Goal: Task Accomplishment & Management: Complete application form

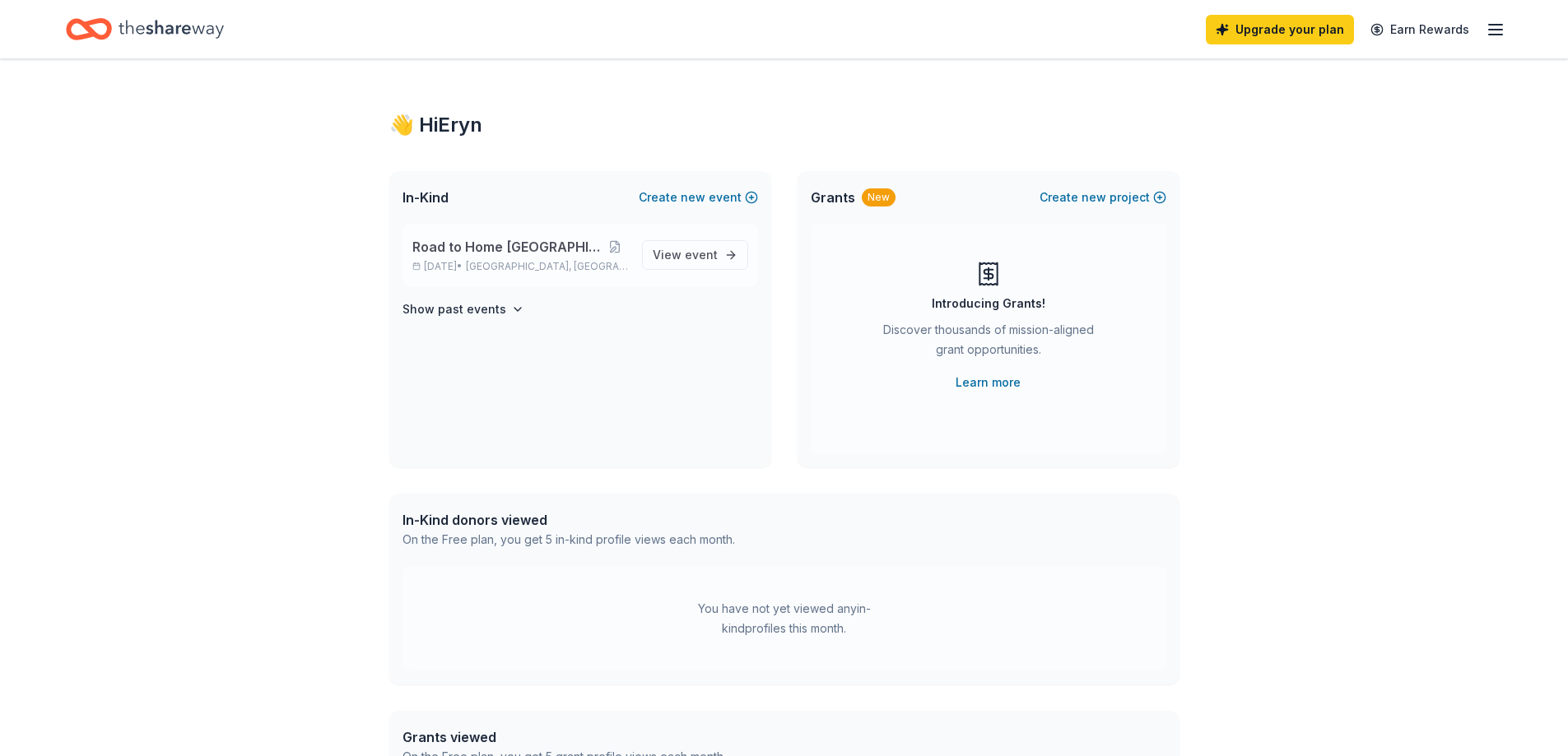
click at [581, 255] on p "Road to Home [GEOGRAPHIC_DATA]" at bounding box center [520, 247] width 216 height 20
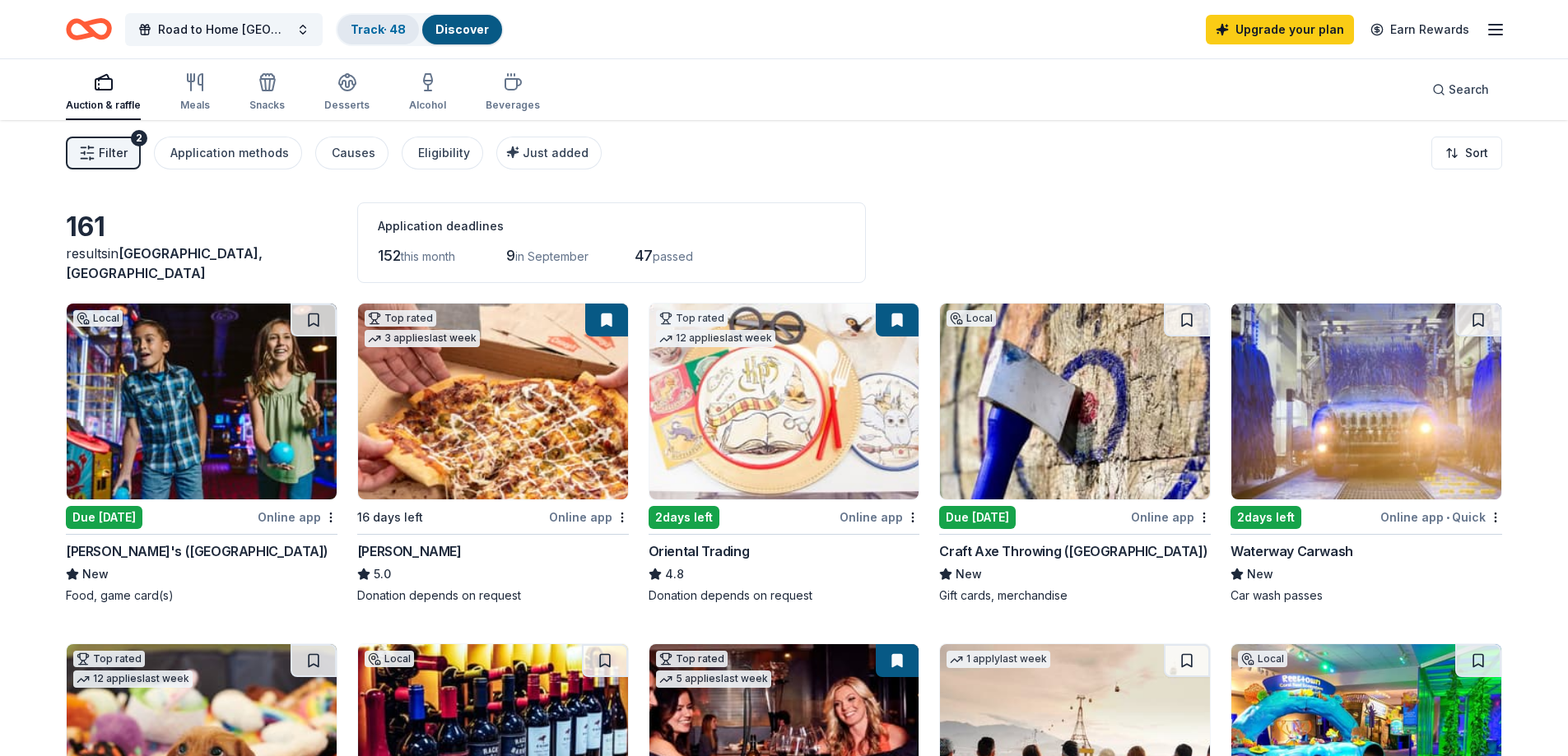
click at [389, 31] on link "Track · 48" at bounding box center [378, 29] width 55 height 14
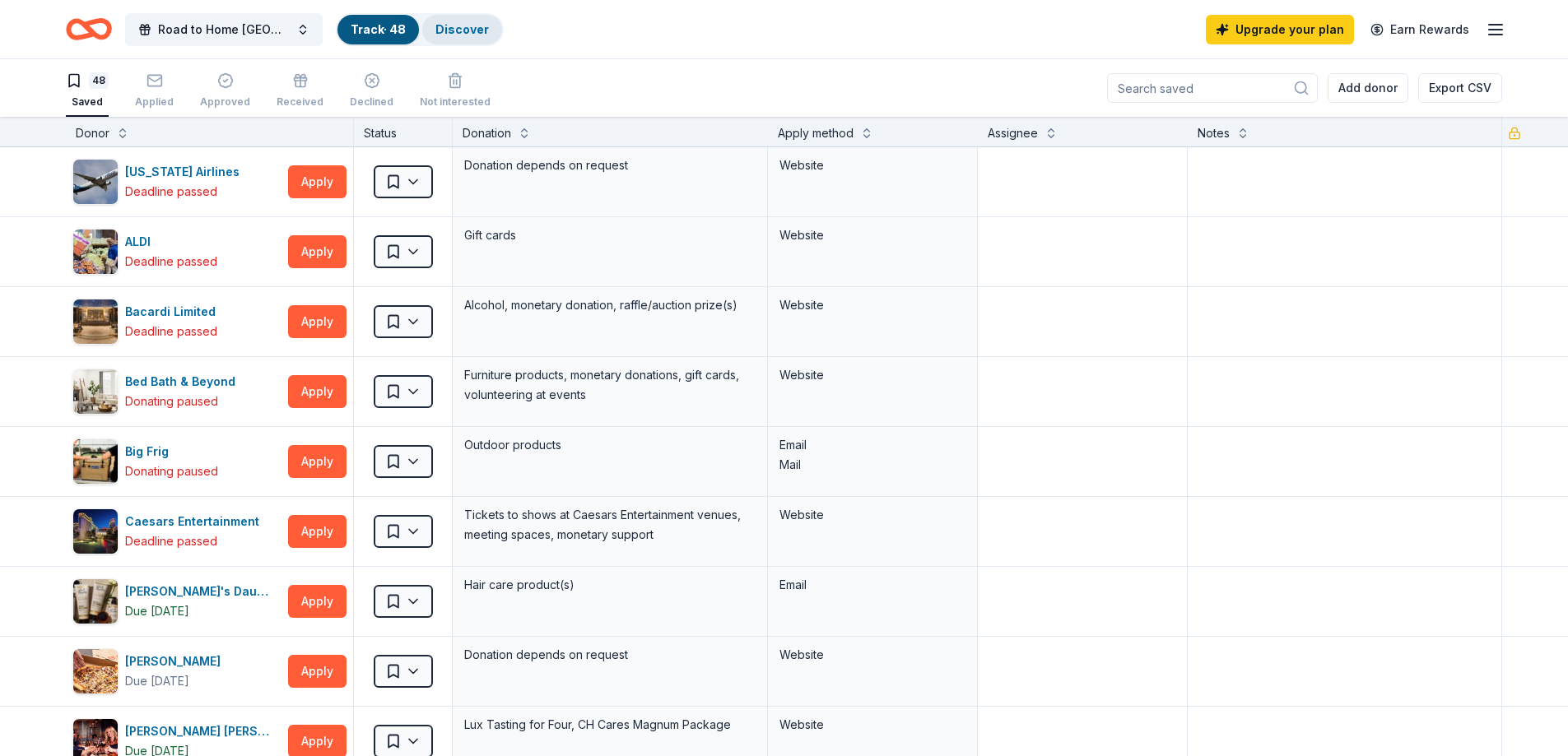
click at [457, 29] on link "Discover" at bounding box center [462, 29] width 53 height 14
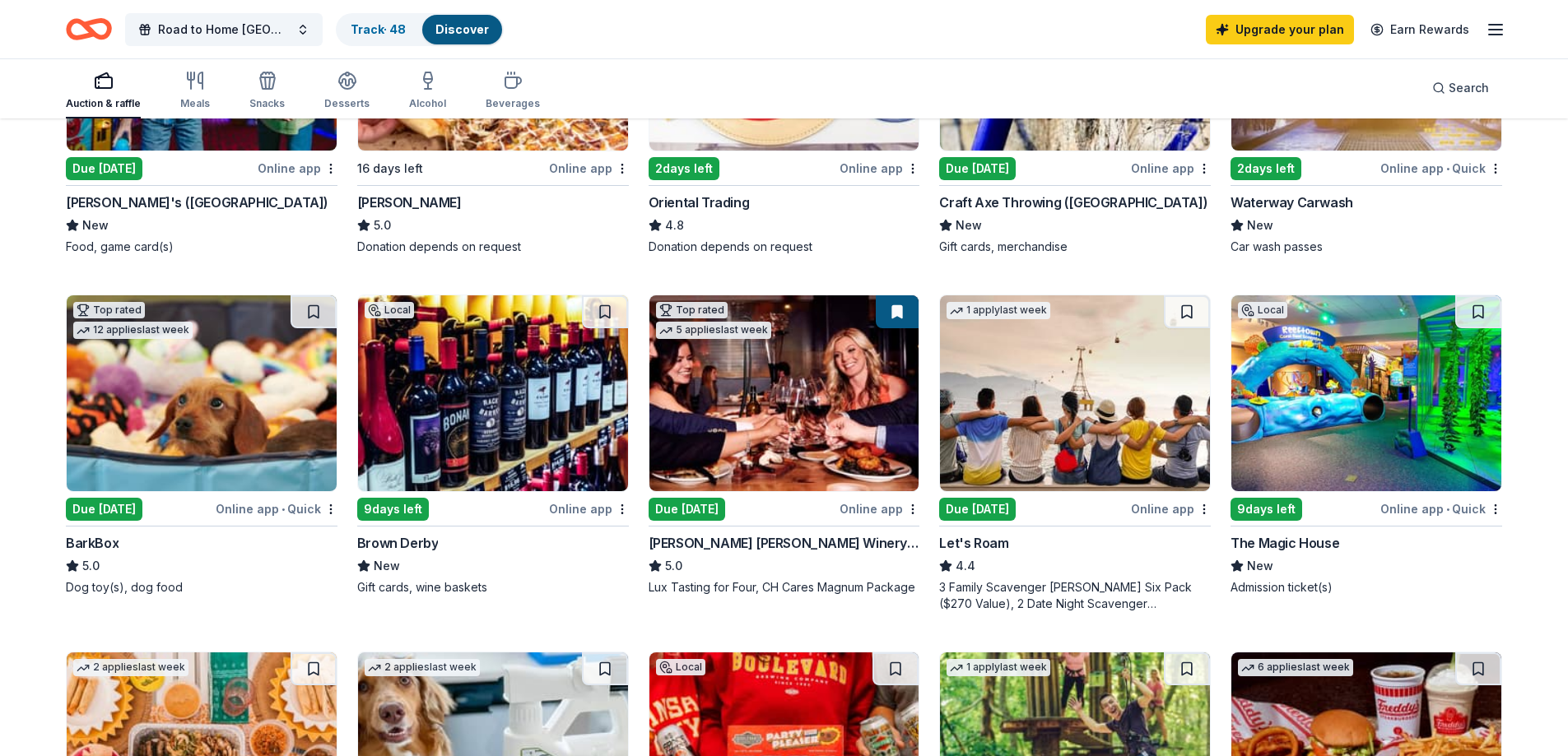
scroll to position [411, 0]
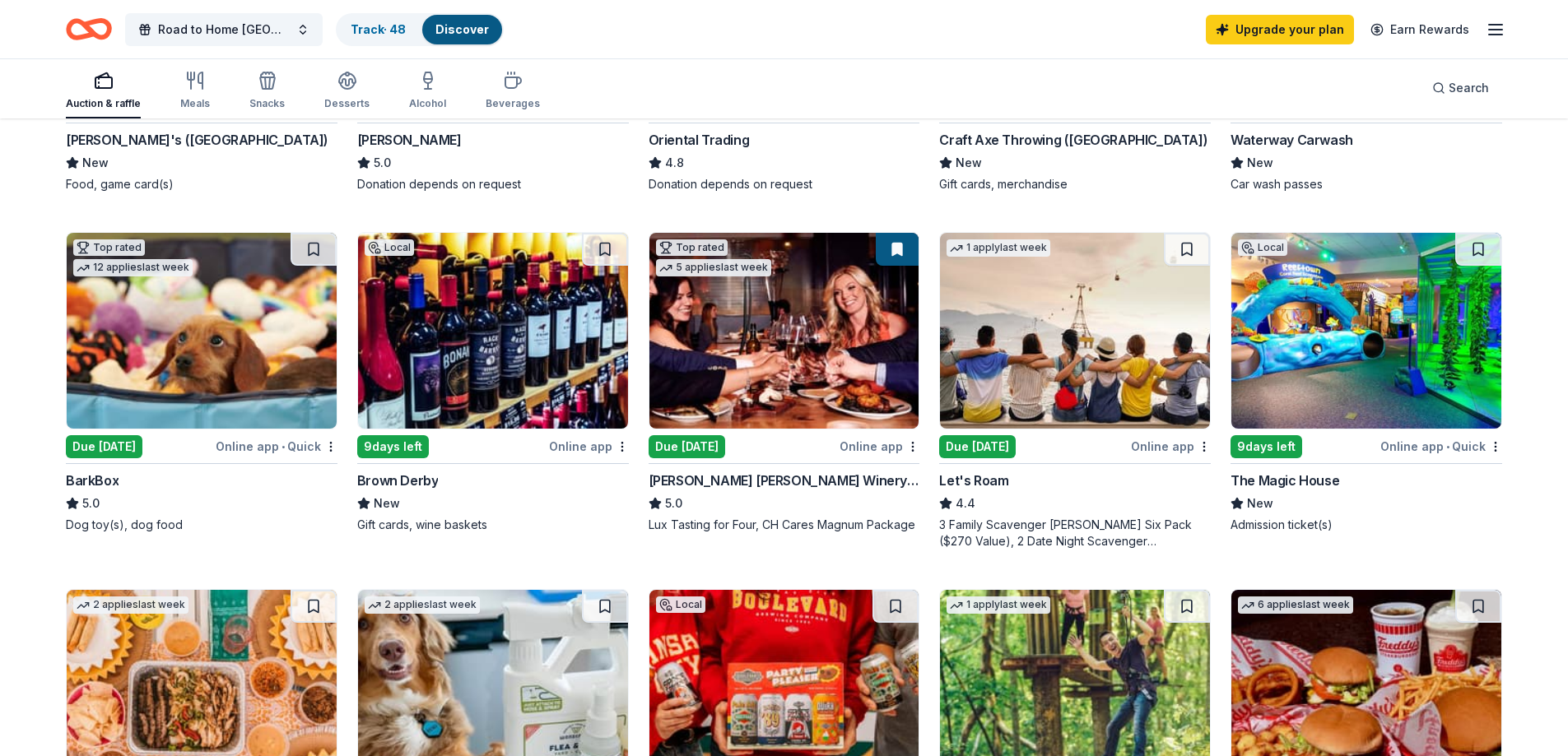
click at [1330, 398] on img at bounding box center [1366, 331] width 270 height 196
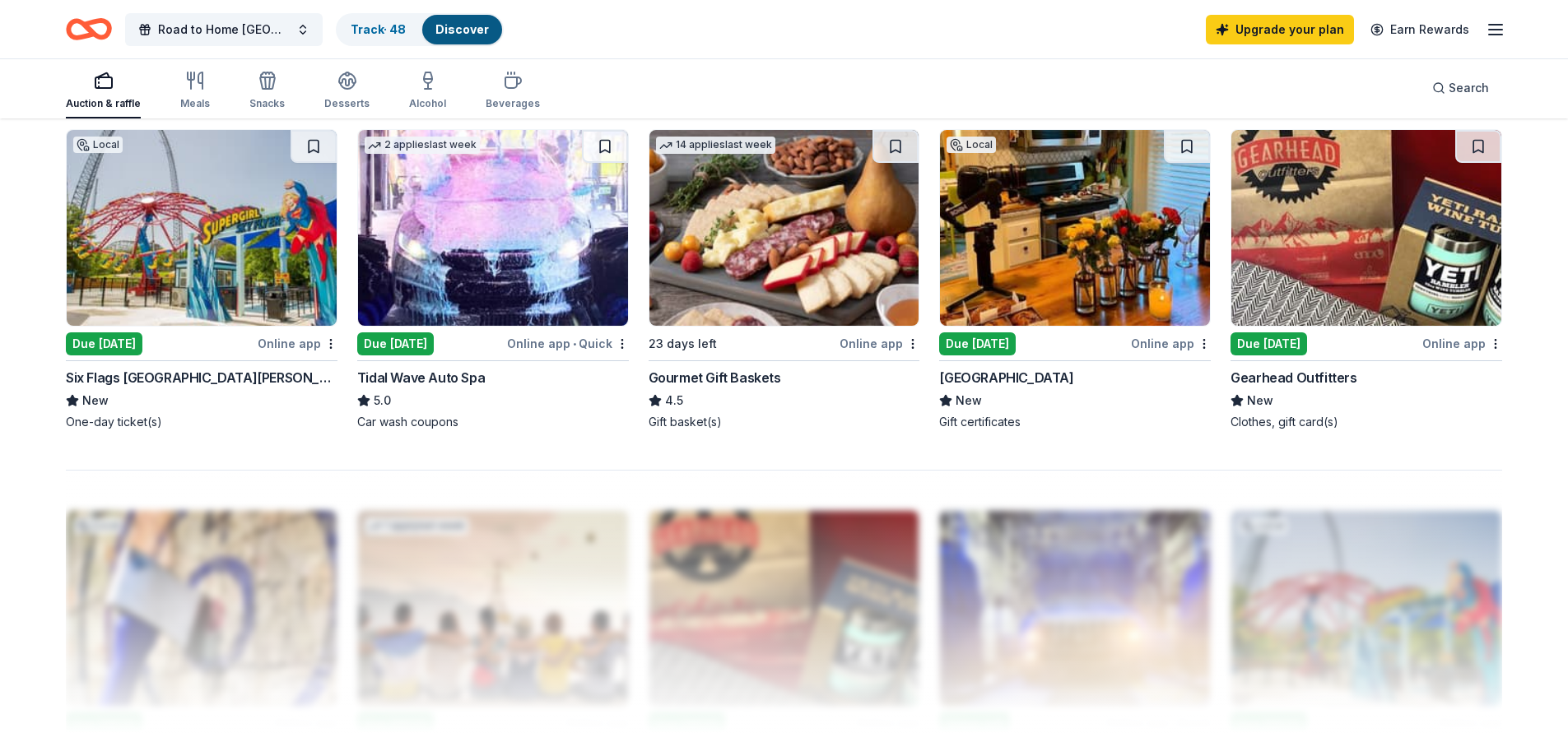
scroll to position [1235, 0]
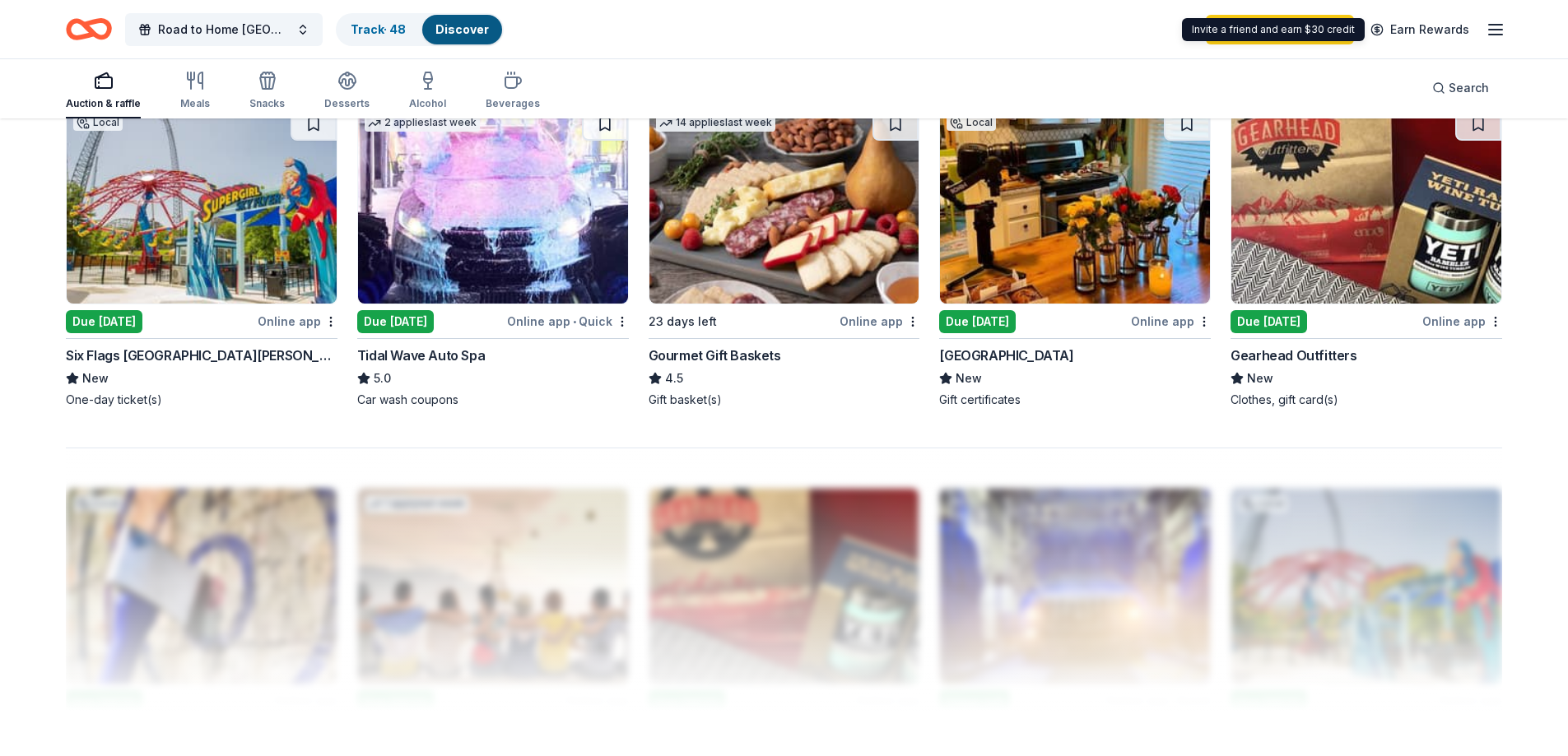
click at [1494, 28] on icon "button" at bounding box center [1495, 30] width 20 height 20
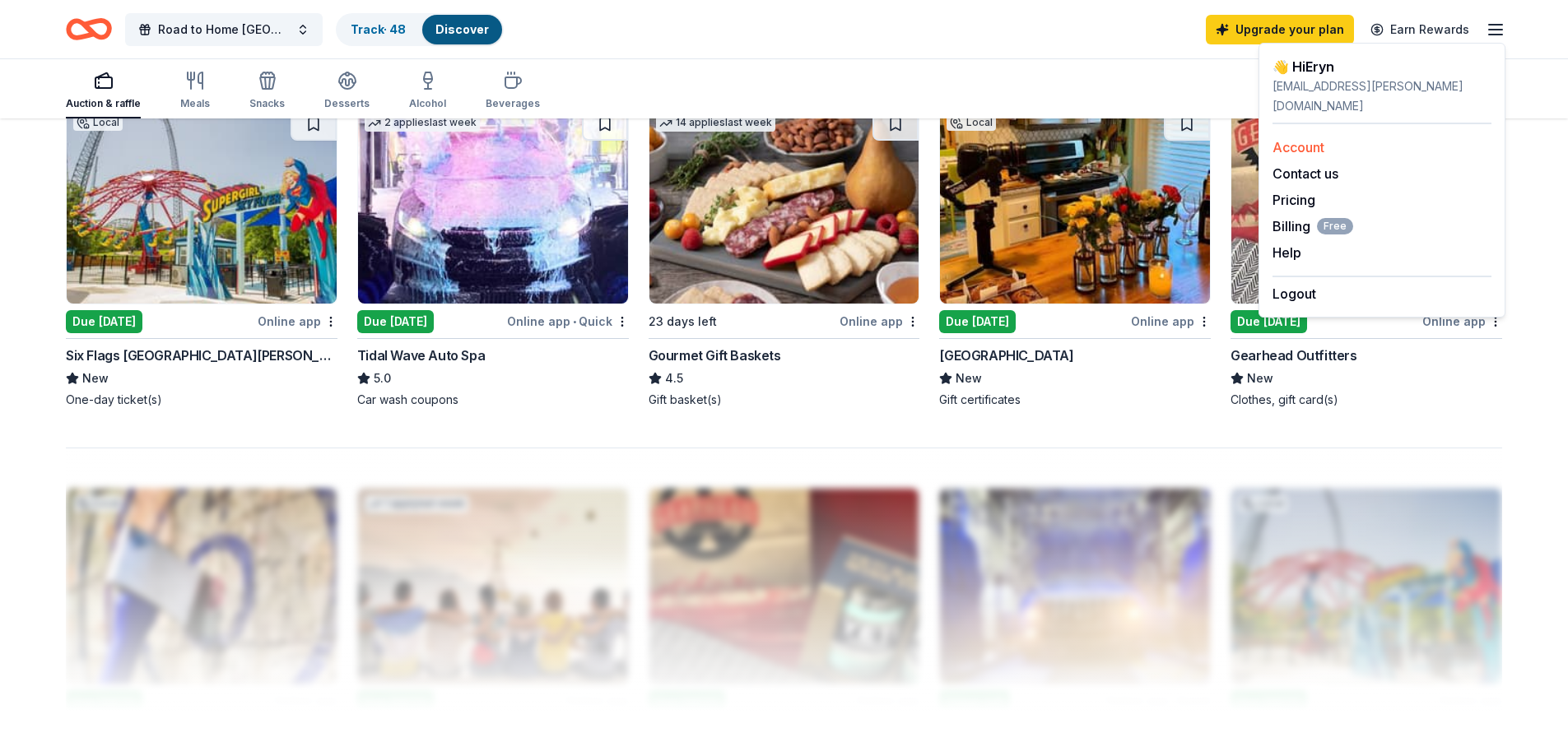
click at [1352, 137] on div "Account" at bounding box center [1382, 147] width 219 height 20
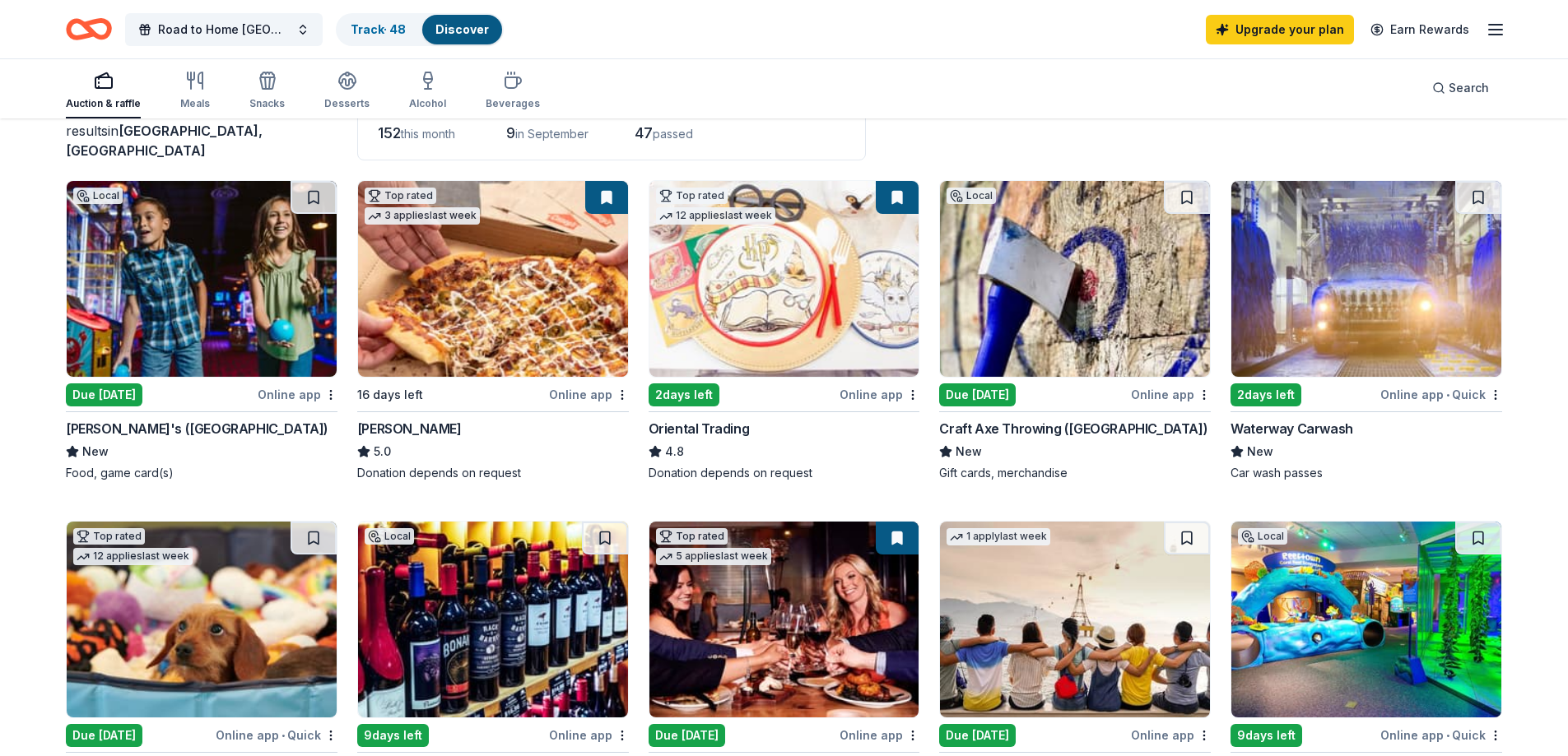
scroll to position [0, 0]
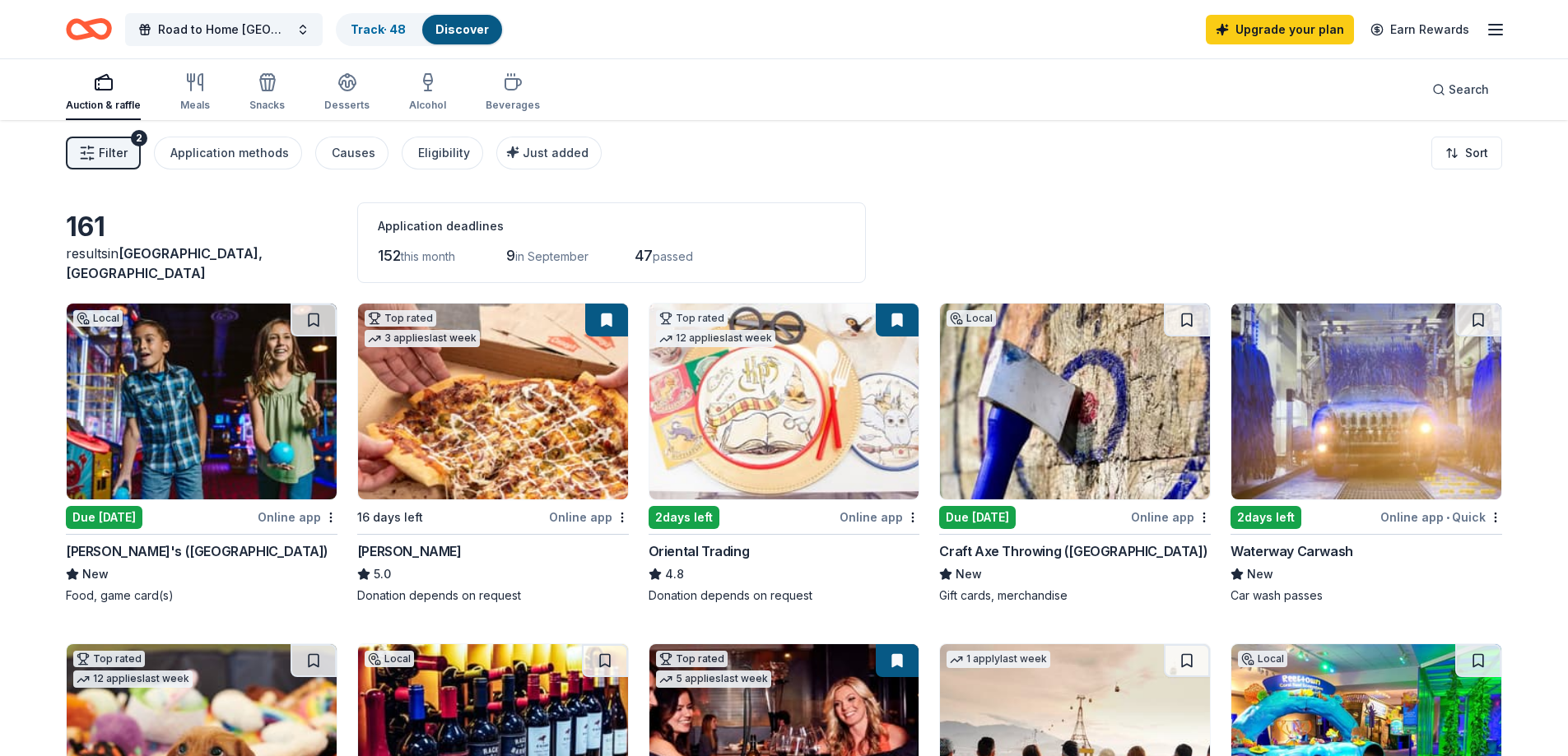
click at [132, 150] on button "Filter 2" at bounding box center [103, 153] width 75 height 33
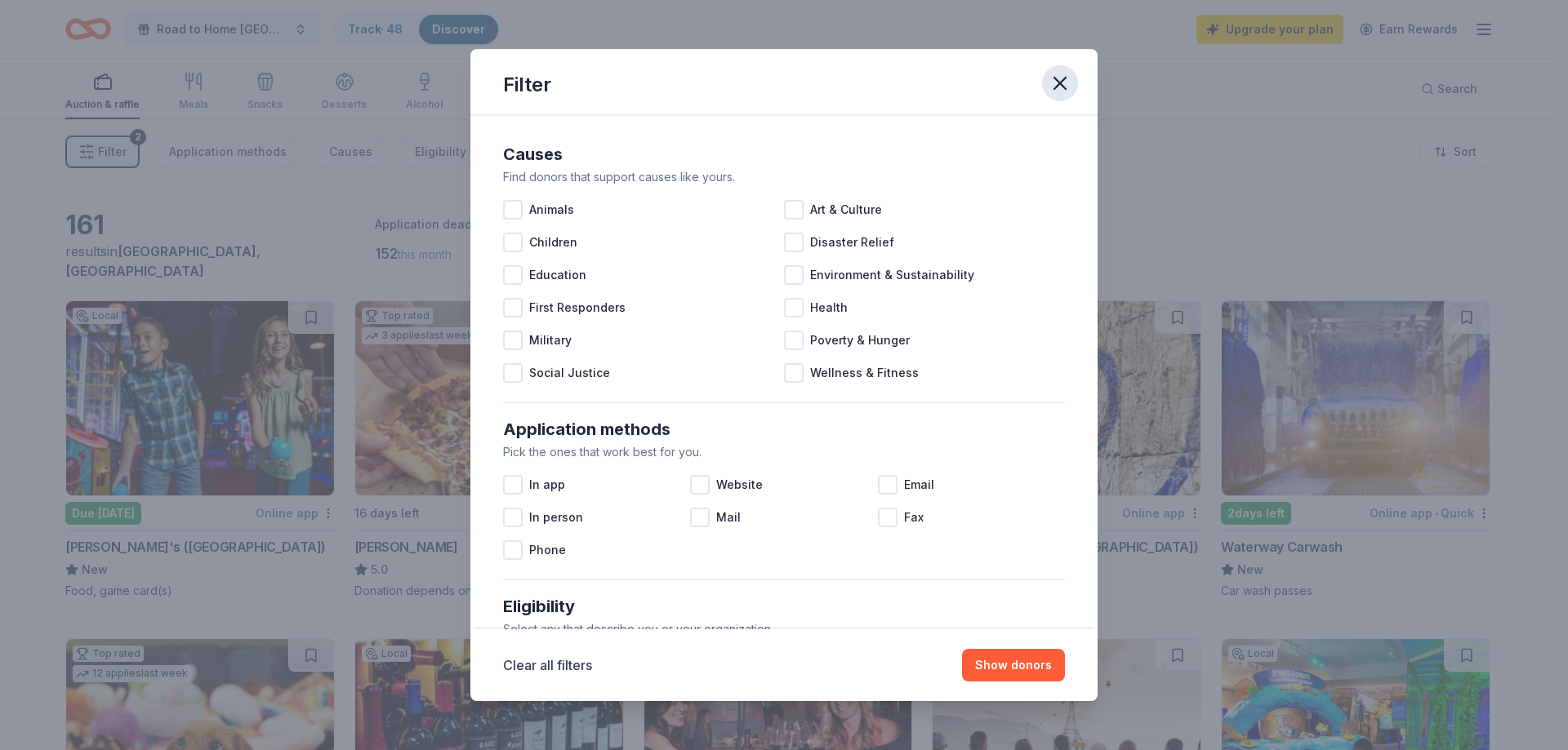
click at [1069, 81] on icon "button" at bounding box center [1060, 83] width 23 height 23
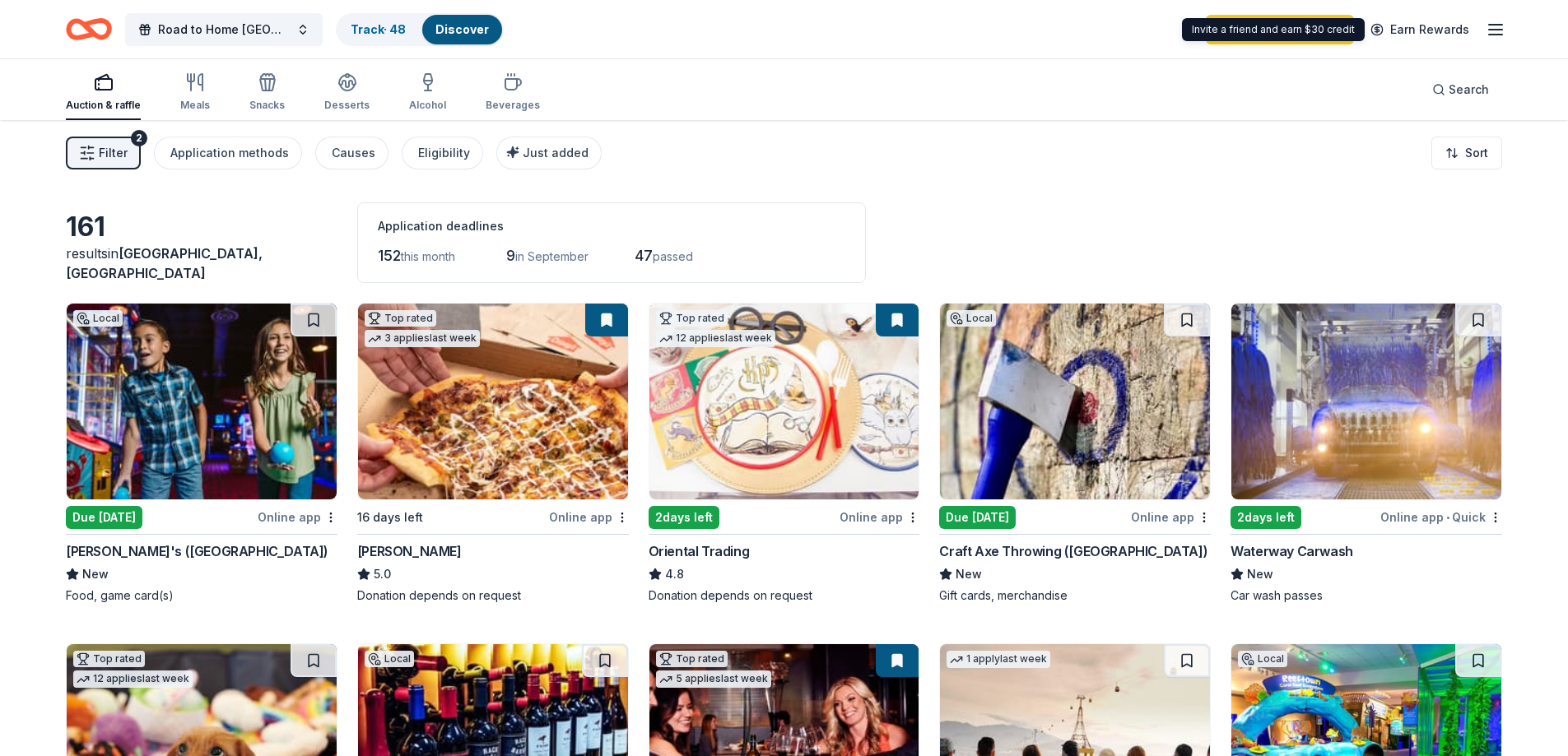
click at [1491, 16] on div "Upgrade your plan Earn Rewards" at bounding box center [1355, 29] width 299 height 38
click at [1498, 35] on icon "button" at bounding box center [1495, 30] width 20 height 20
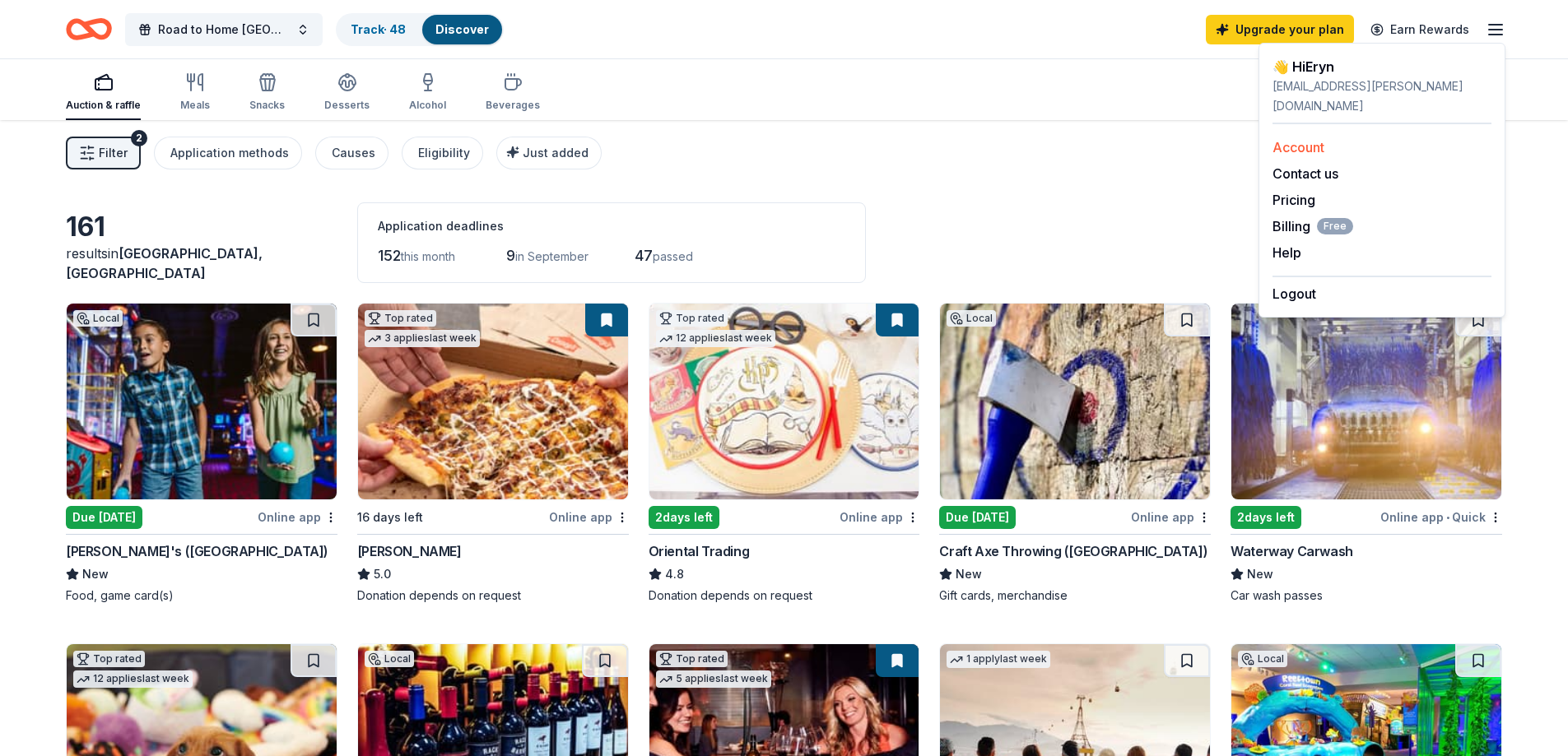
click at [1334, 137] on div "Account" at bounding box center [1382, 147] width 219 height 20
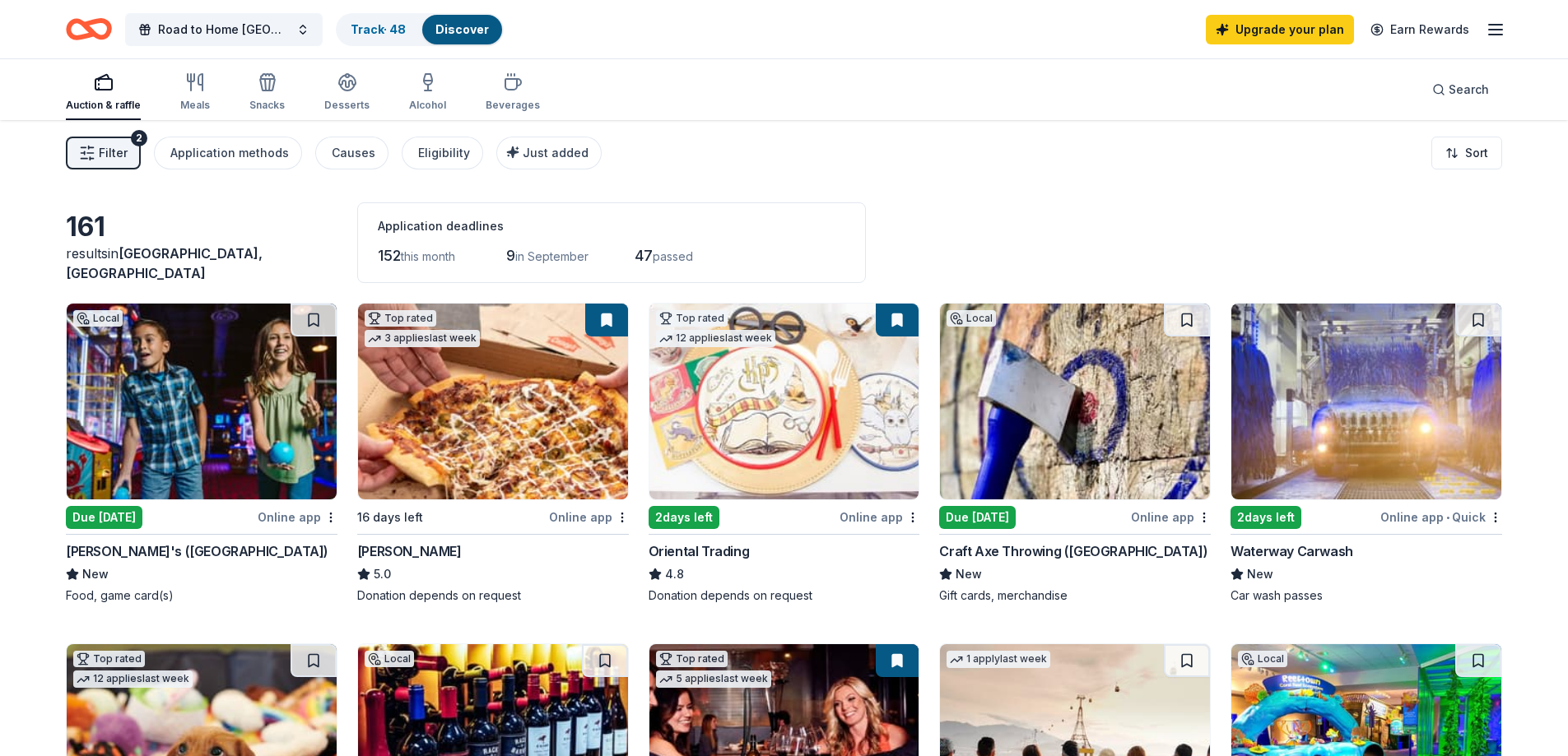
click at [1486, 46] on div "Upgrade your plan Earn Rewards" at bounding box center [1355, 29] width 299 height 38
click at [1499, 36] on icon "button" at bounding box center [1495, 30] width 20 height 20
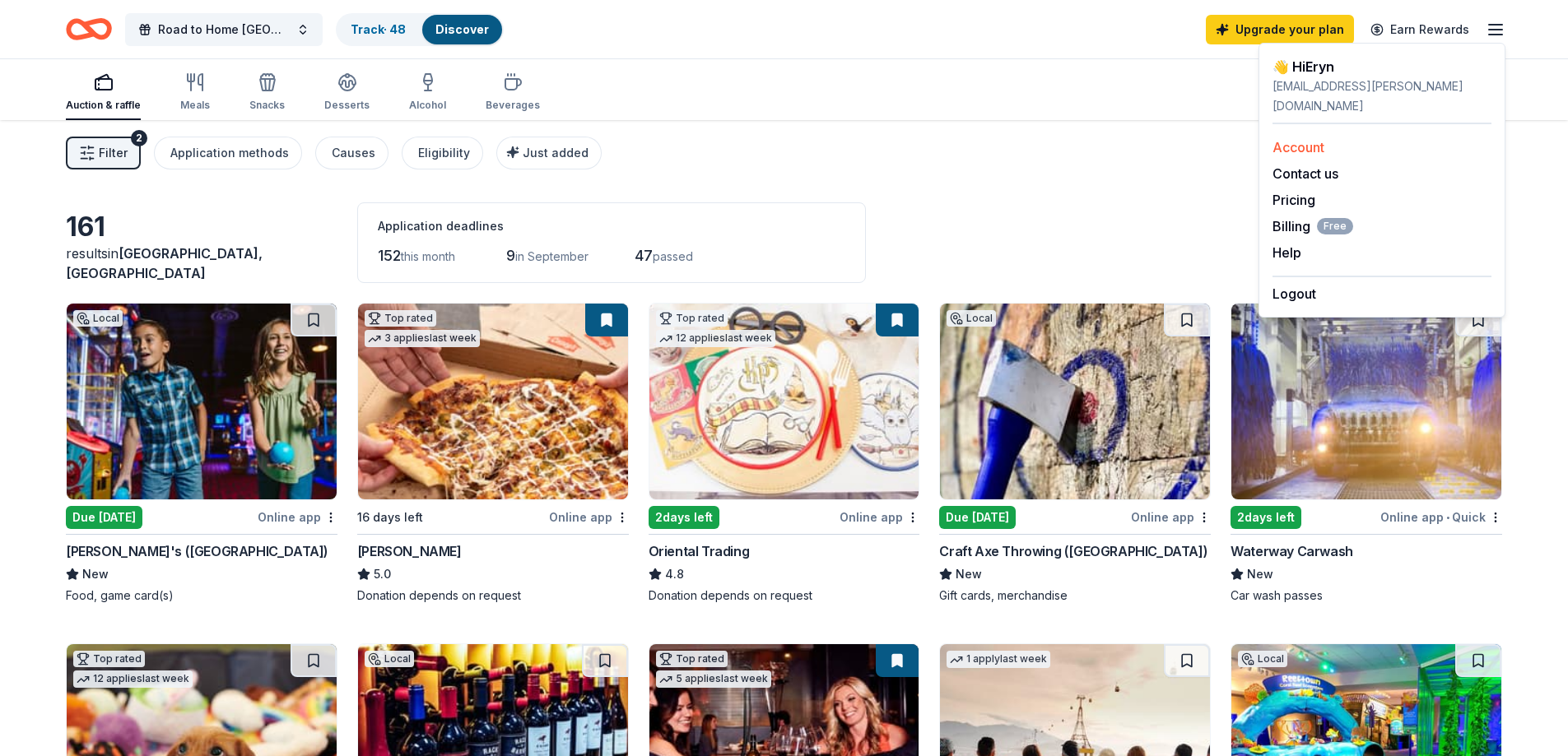
click at [1309, 139] on link "Account" at bounding box center [1298, 147] width 52 height 17
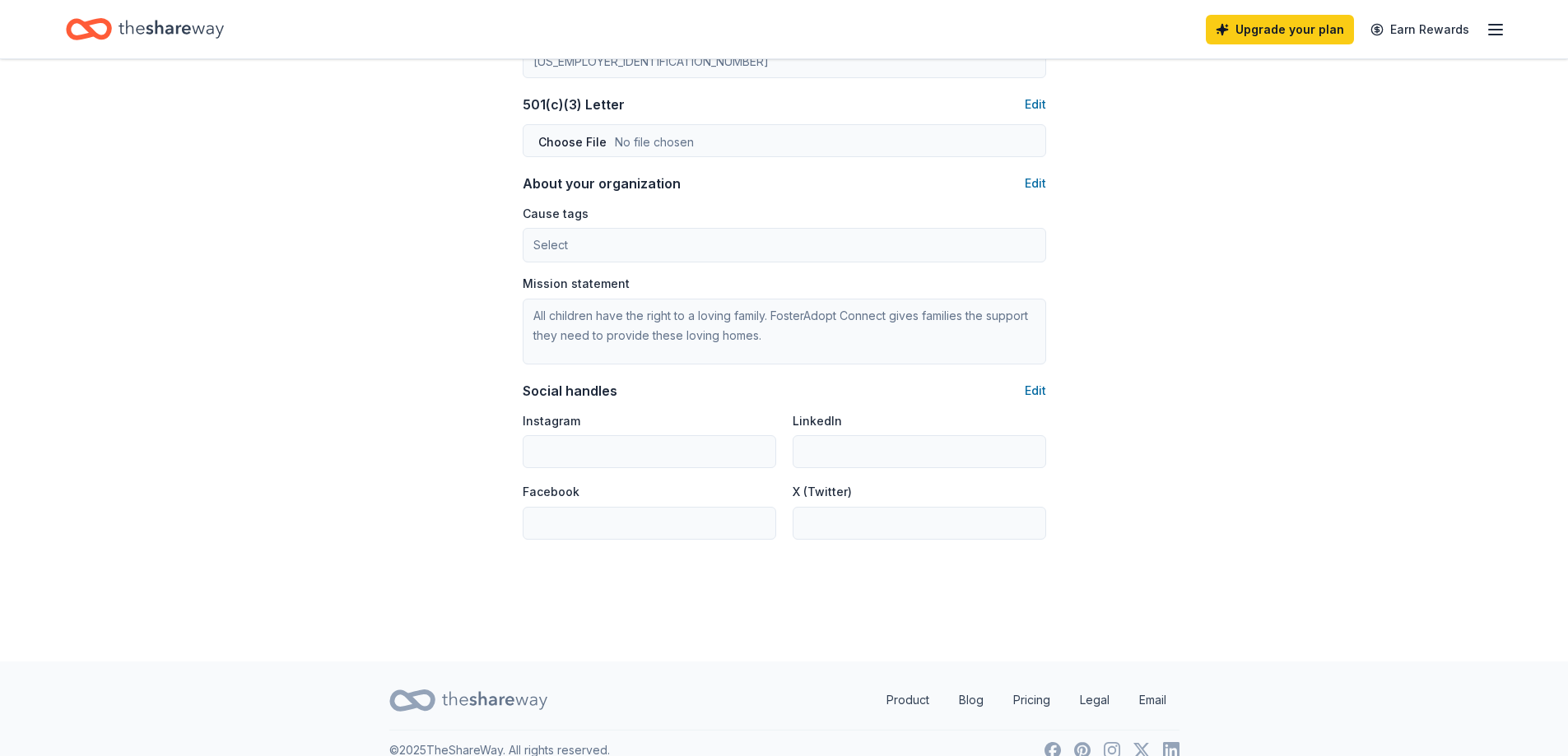
scroll to position [891, 0]
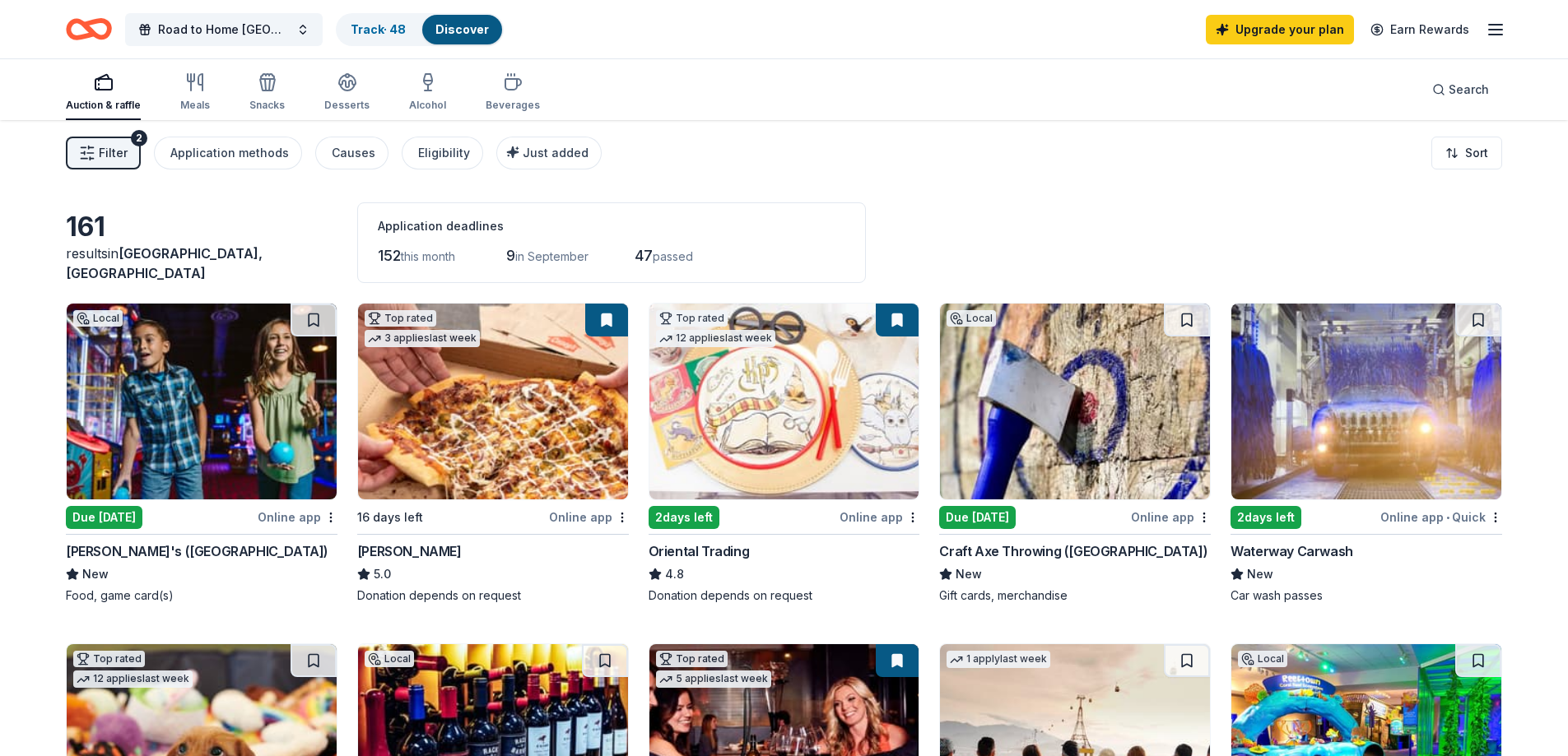
click at [115, 155] on span "Filter" at bounding box center [113, 153] width 29 height 20
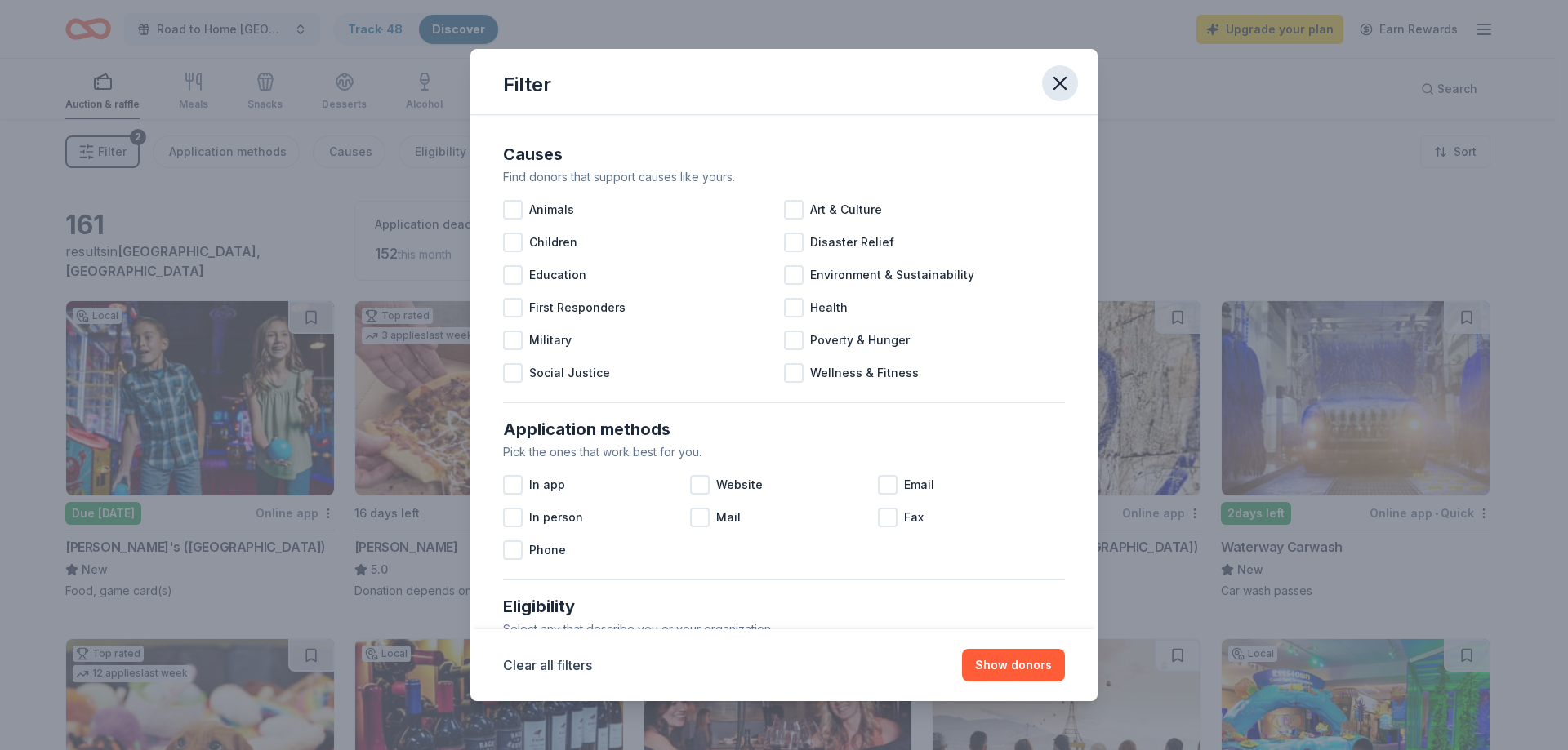
click at [1064, 85] on icon "button" at bounding box center [1060, 83] width 23 height 23
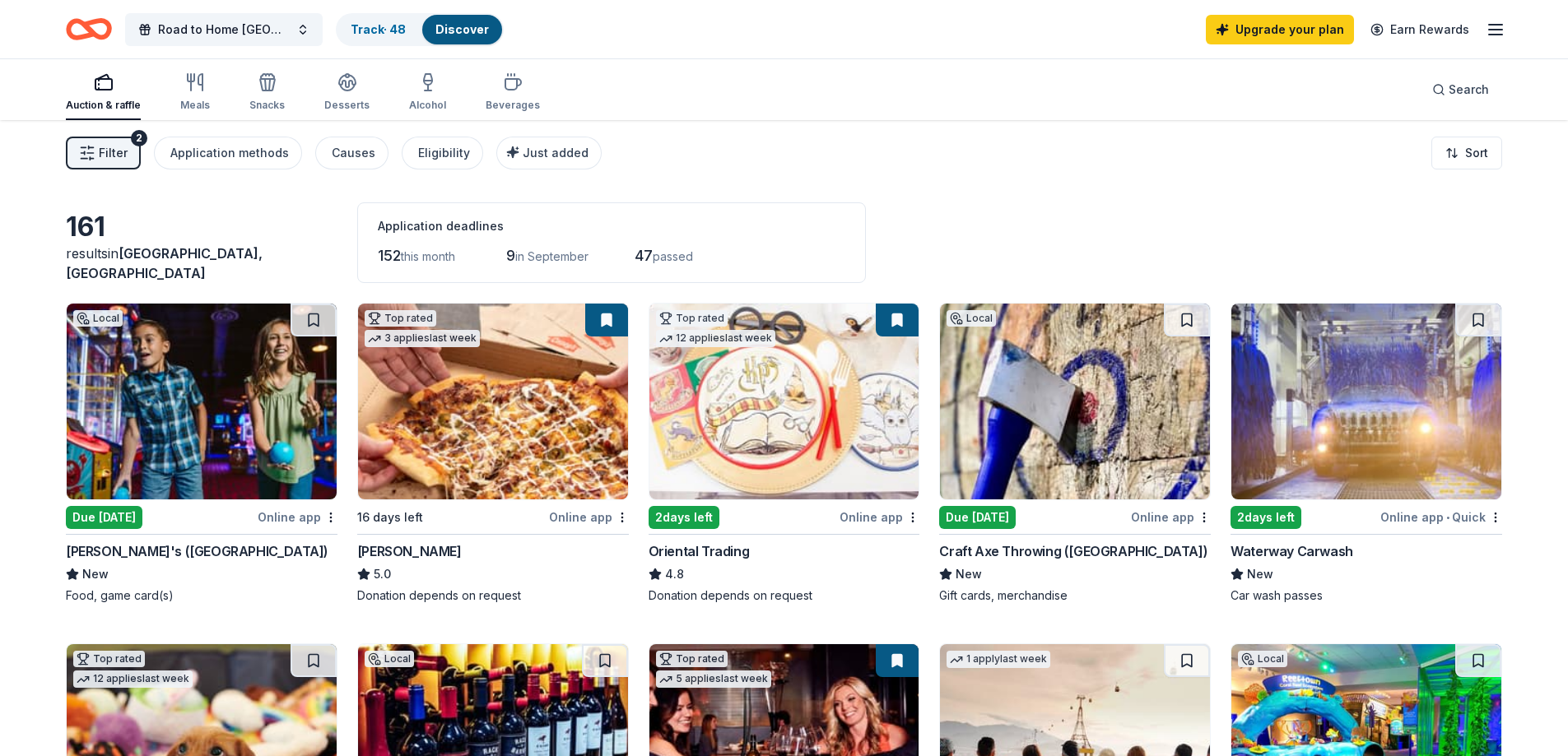
click at [1499, 43] on div "Upgrade your plan Earn Rewards" at bounding box center [1355, 29] width 299 height 38
click at [1501, 31] on icon "button" at bounding box center [1495, 30] width 20 height 20
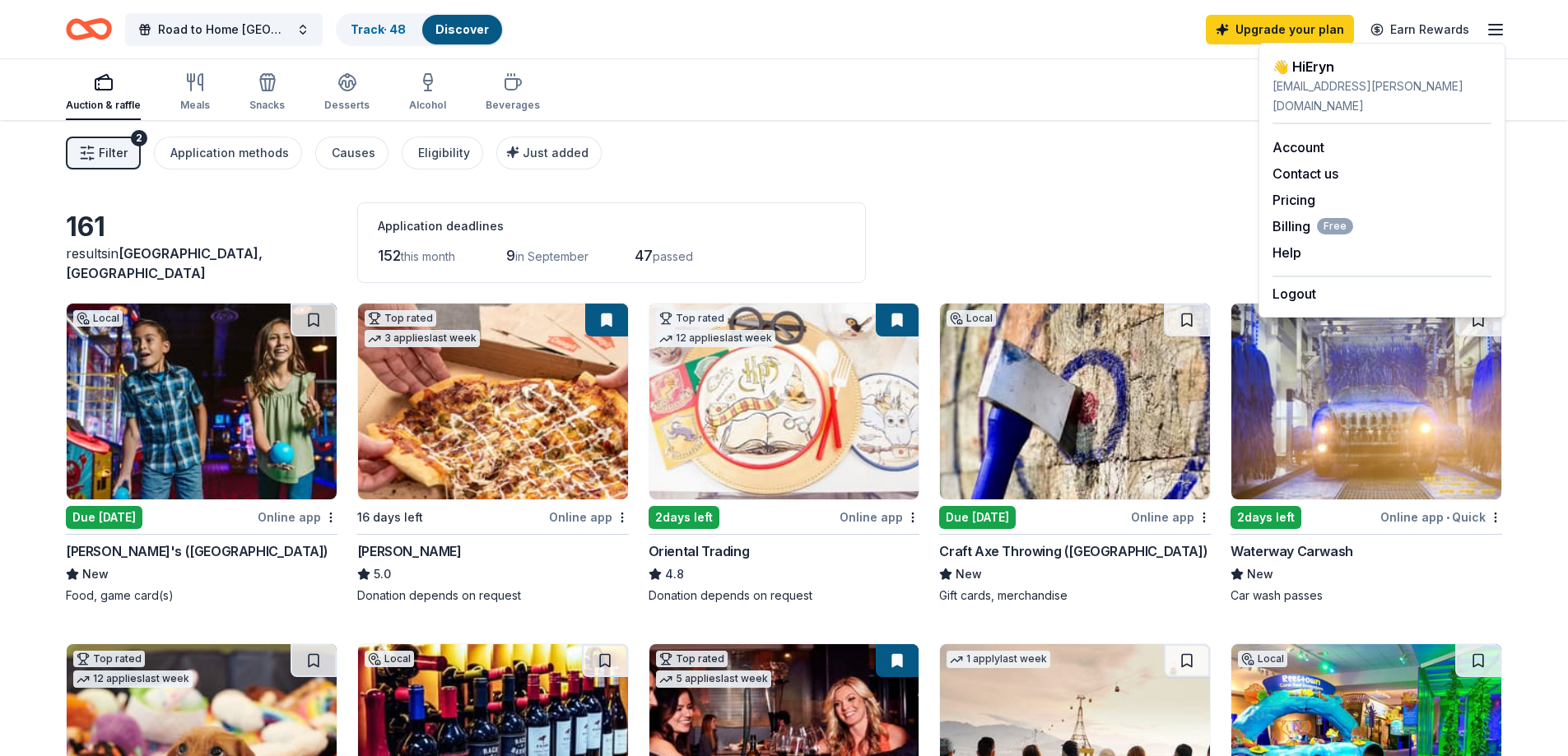
click at [96, 34] on icon "Home" at bounding box center [96, 29] width 25 height 17
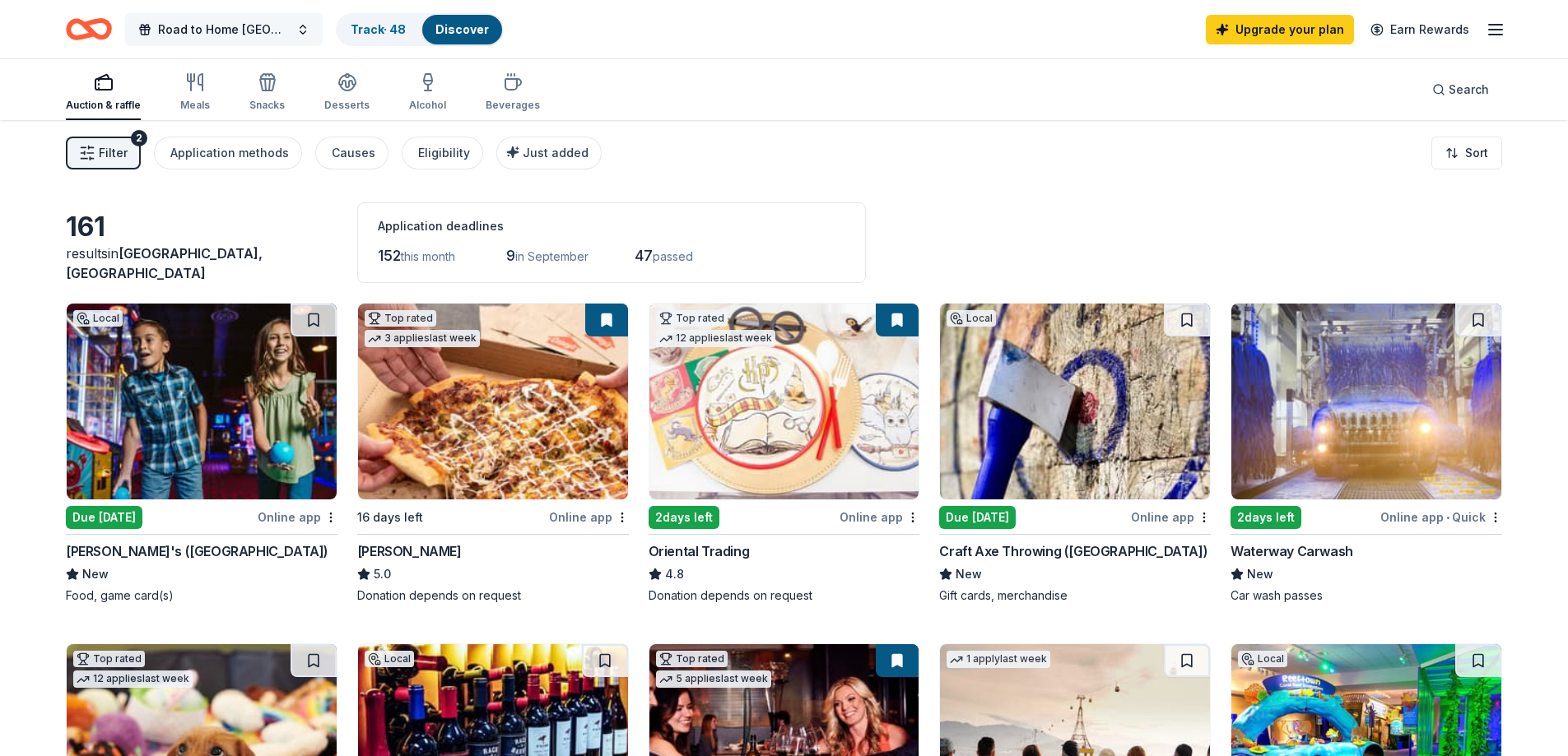
click at [192, 35] on span "Road to Home [GEOGRAPHIC_DATA]" at bounding box center [224, 30] width 131 height 20
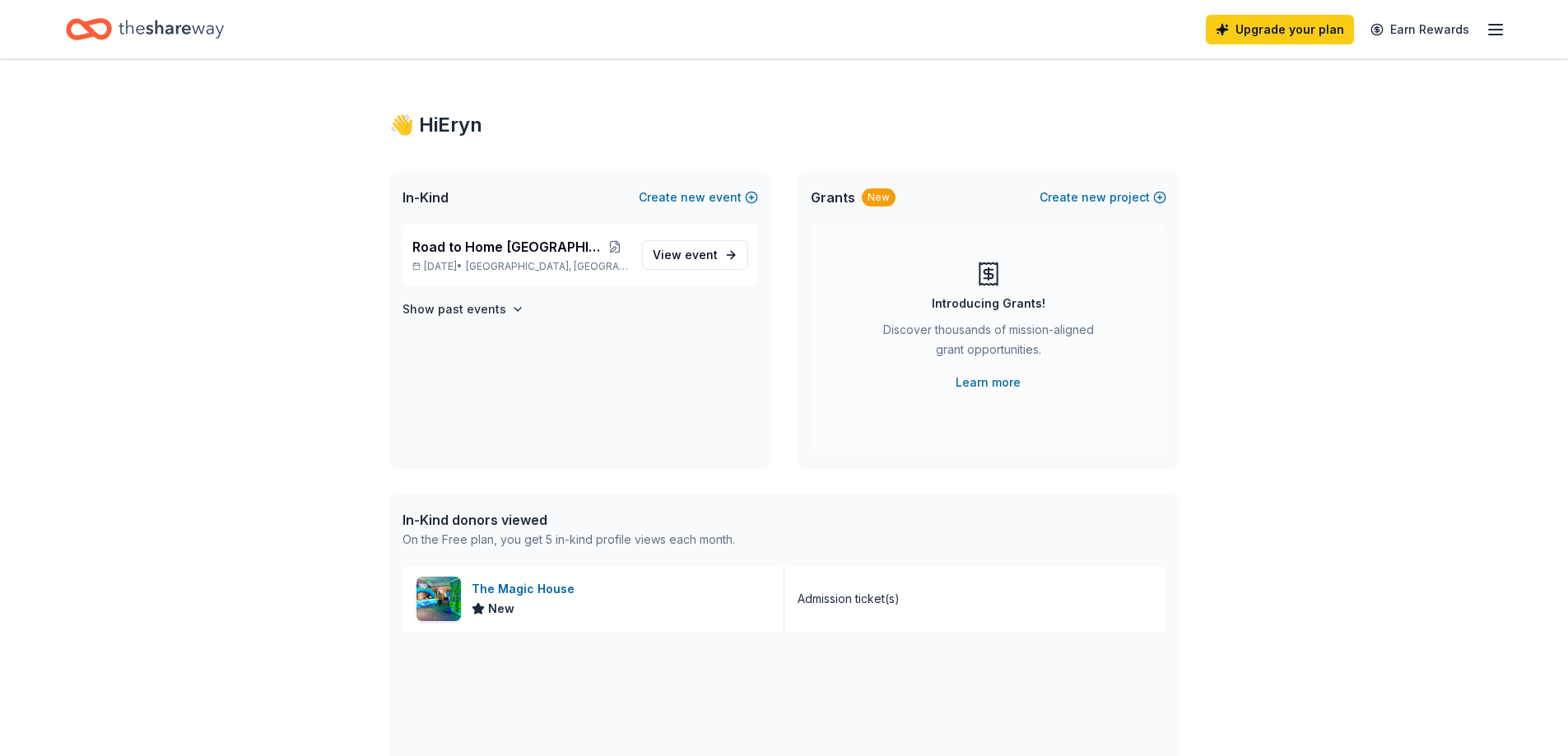
click at [280, 108] on div "👋 Hi Eryn In-Kind Create new event Road to Home Springfield Sep 20, 2025 • Spri…" at bounding box center [784, 634] width 1568 height 1149
click at [699, 256] on span "event" at bounding box center [701, 255] width 33 height 14
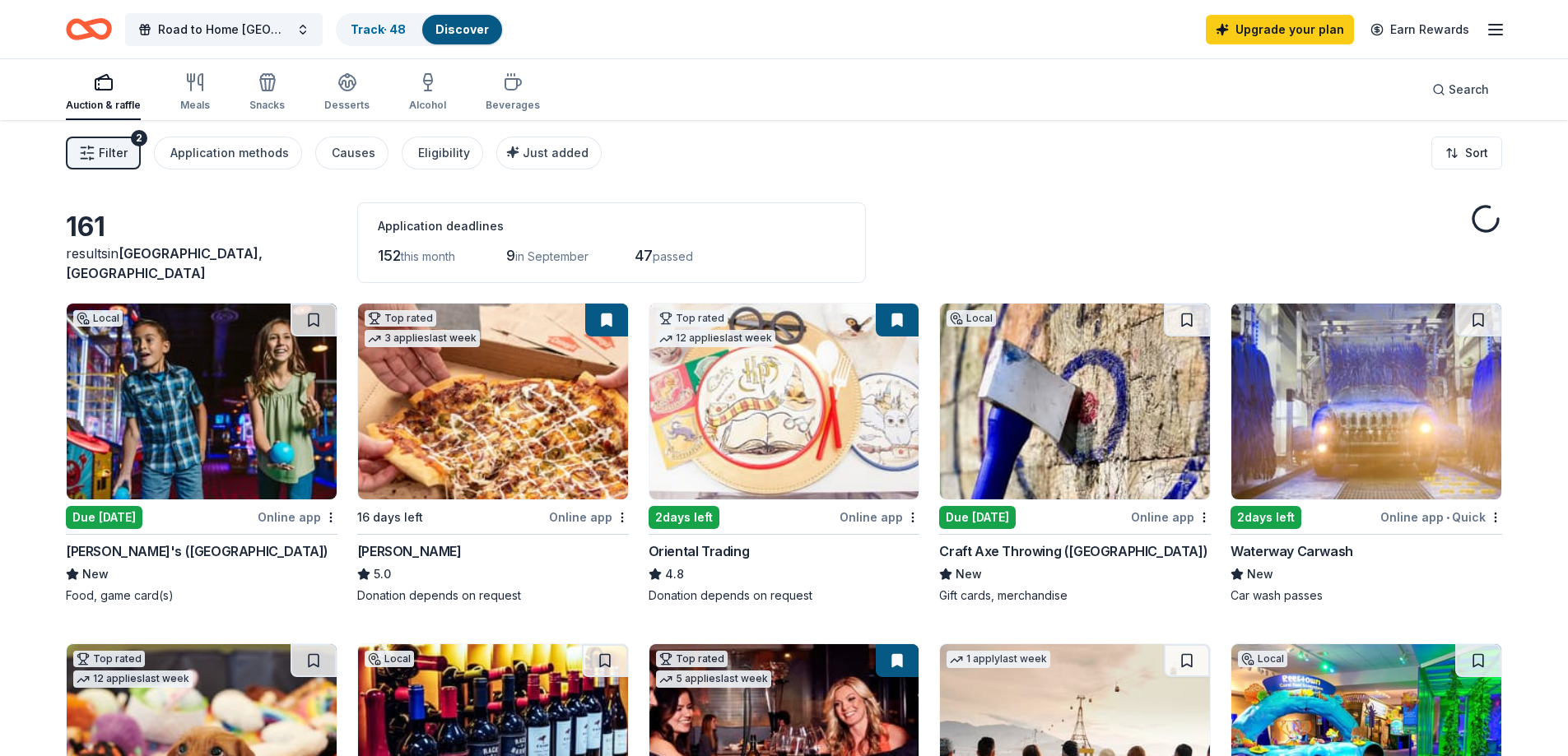
click at [562, 256] on span "in September" at bounding box center [552, 256] width 74 height 14
click at [414, 226] on div "Application deadlines" at bounding box center [612, 226] width 467 height 20
click at [628, 245] on div "152 this month 9 in September 47 passed" at bounding box center [612, 256] width 467 height 26
click at [717, 249] on div "47 passed" at bounding box center [676, 256] width 82 height 26
click at [367, 255] on div "Application deadlines 152 this month 9 in September 47 passed" at bounding box center [611, 242] width 508 height 80
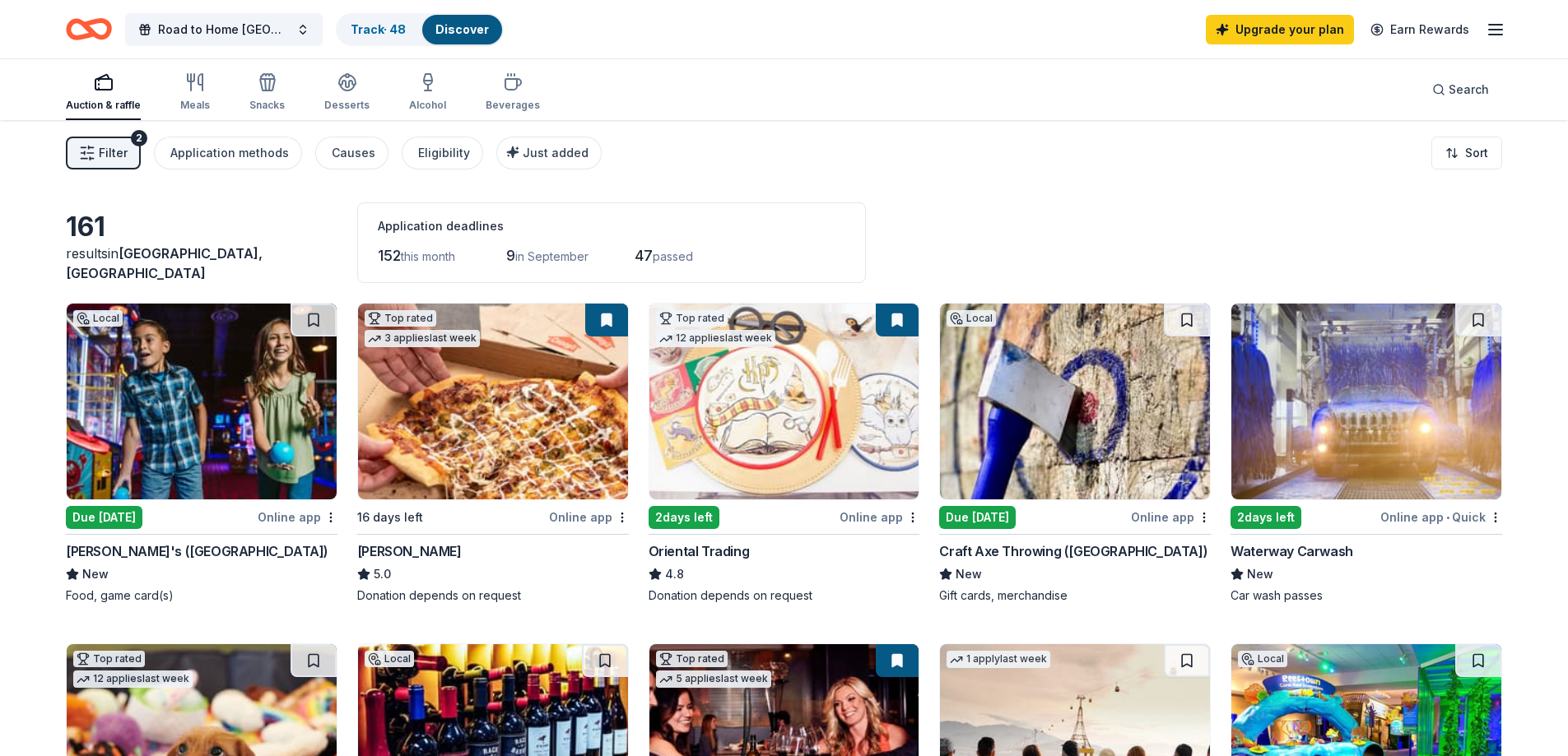
click at [555, 253] on span "in September" at bounding box center [552, 256] width 74 height 14
click at [532, 256] on span "in September" at bounding box center [552, 256] width 74 height 14
drag, startPoint x: 540, startPoint y: 253, endPoint x: 606, endPoint y: 255, distance: 66.0
click at [606, 255] on div "152 this month 9 in September 47 passed" at bounding box center [612, 256] width 467 height 26
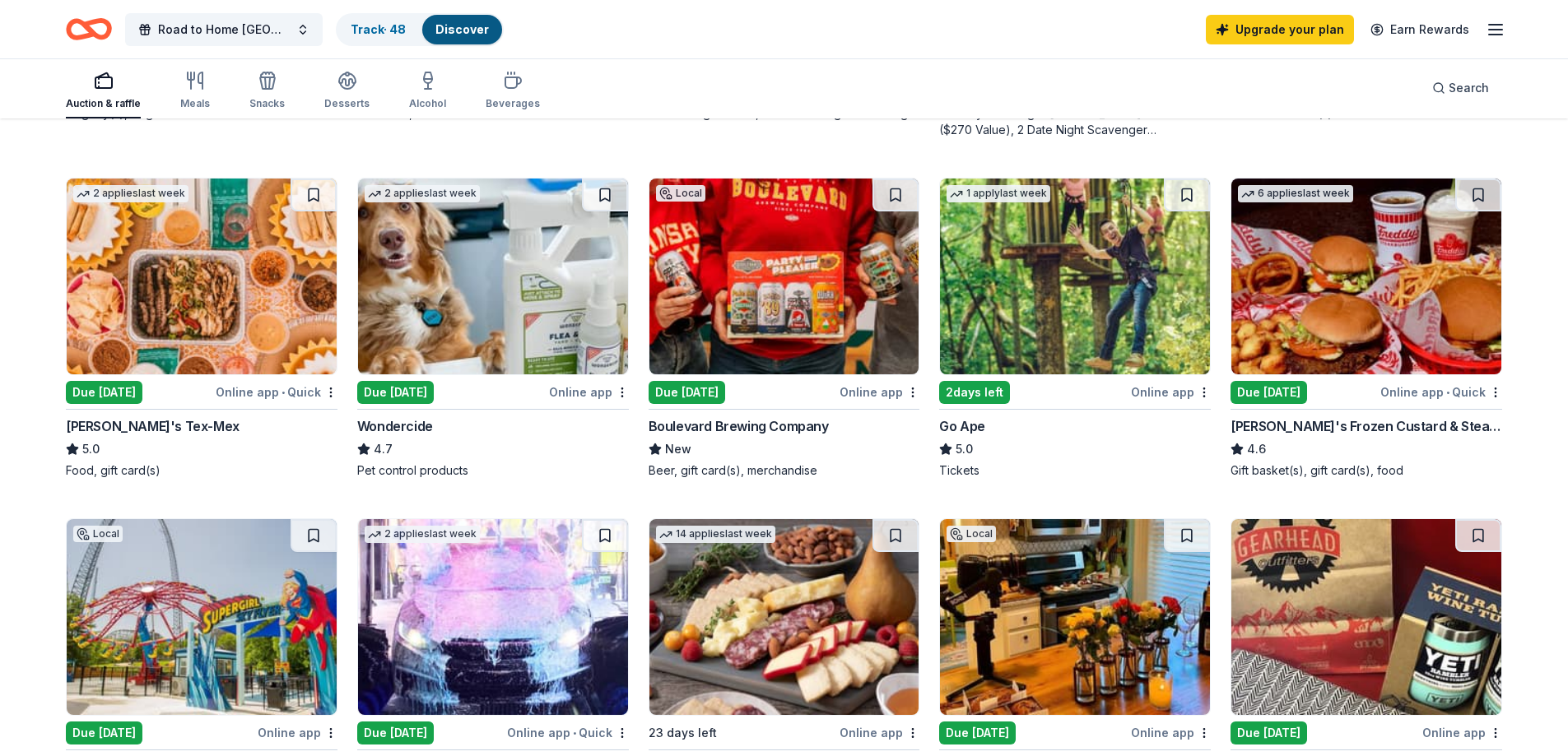
scroll to position [1152, 0]
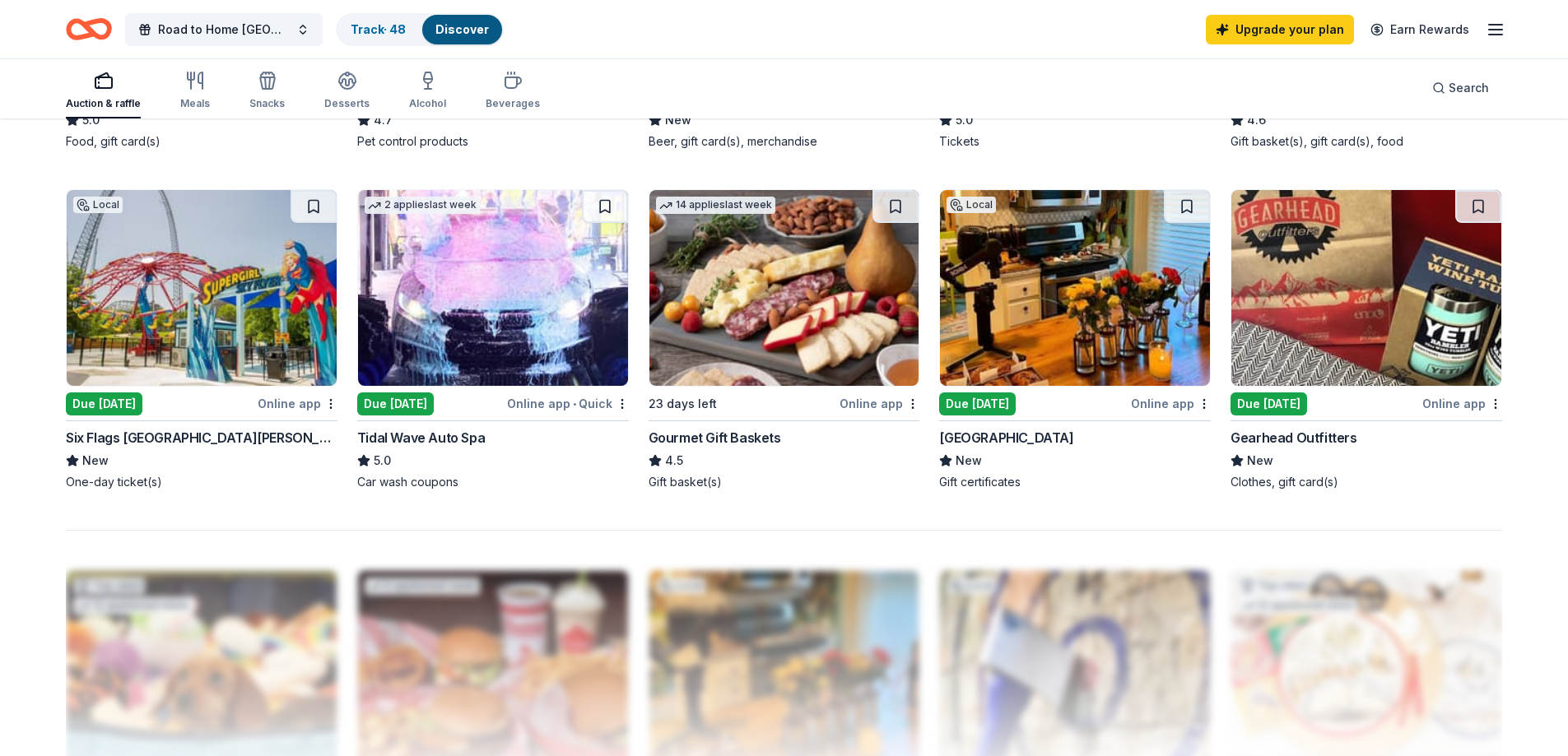
click at [261, 369] on img at bounding box center [201, 288] width 270 height 196
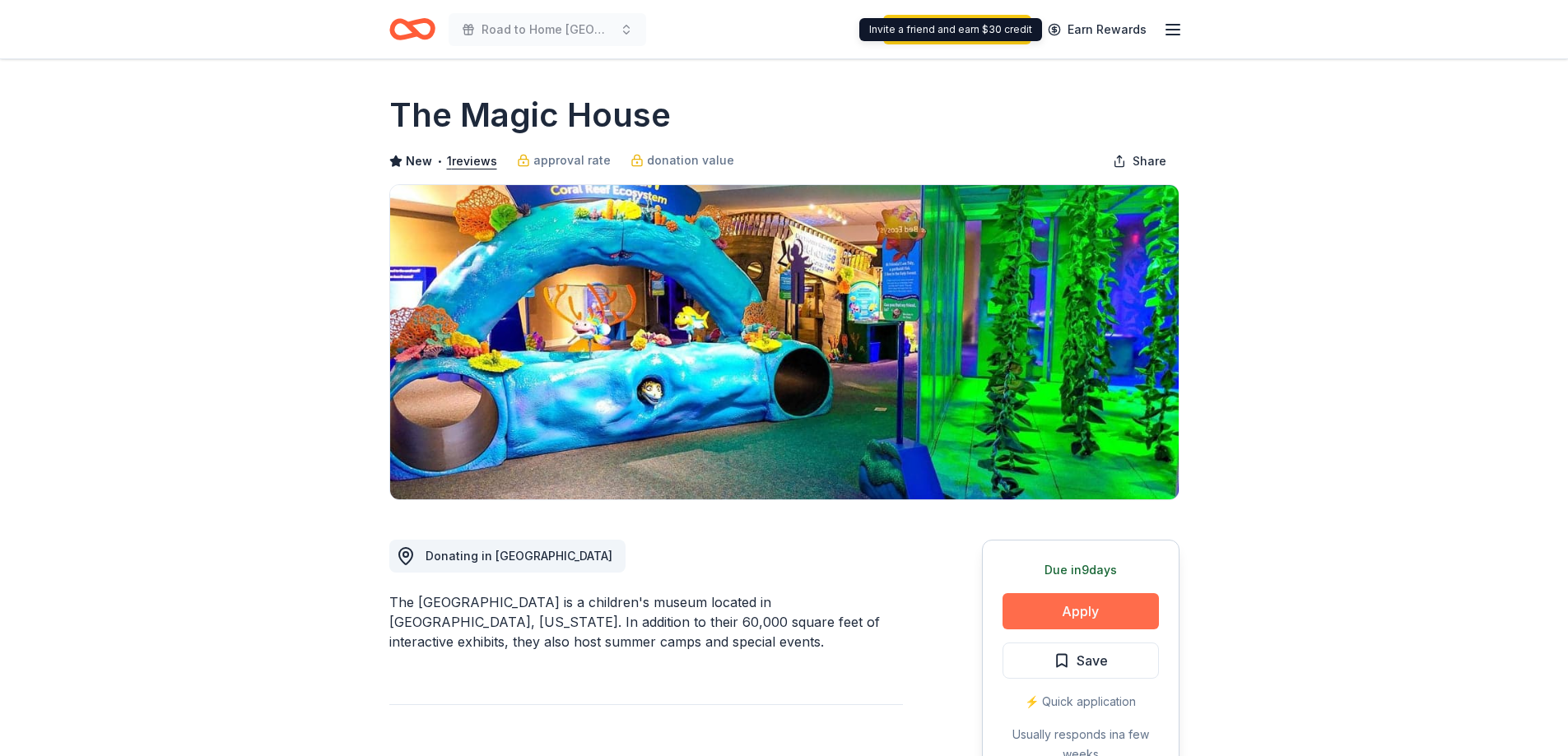
click at [1086, 607] on button "Apply" at bounding box center [1081, 611] width 157 height 36
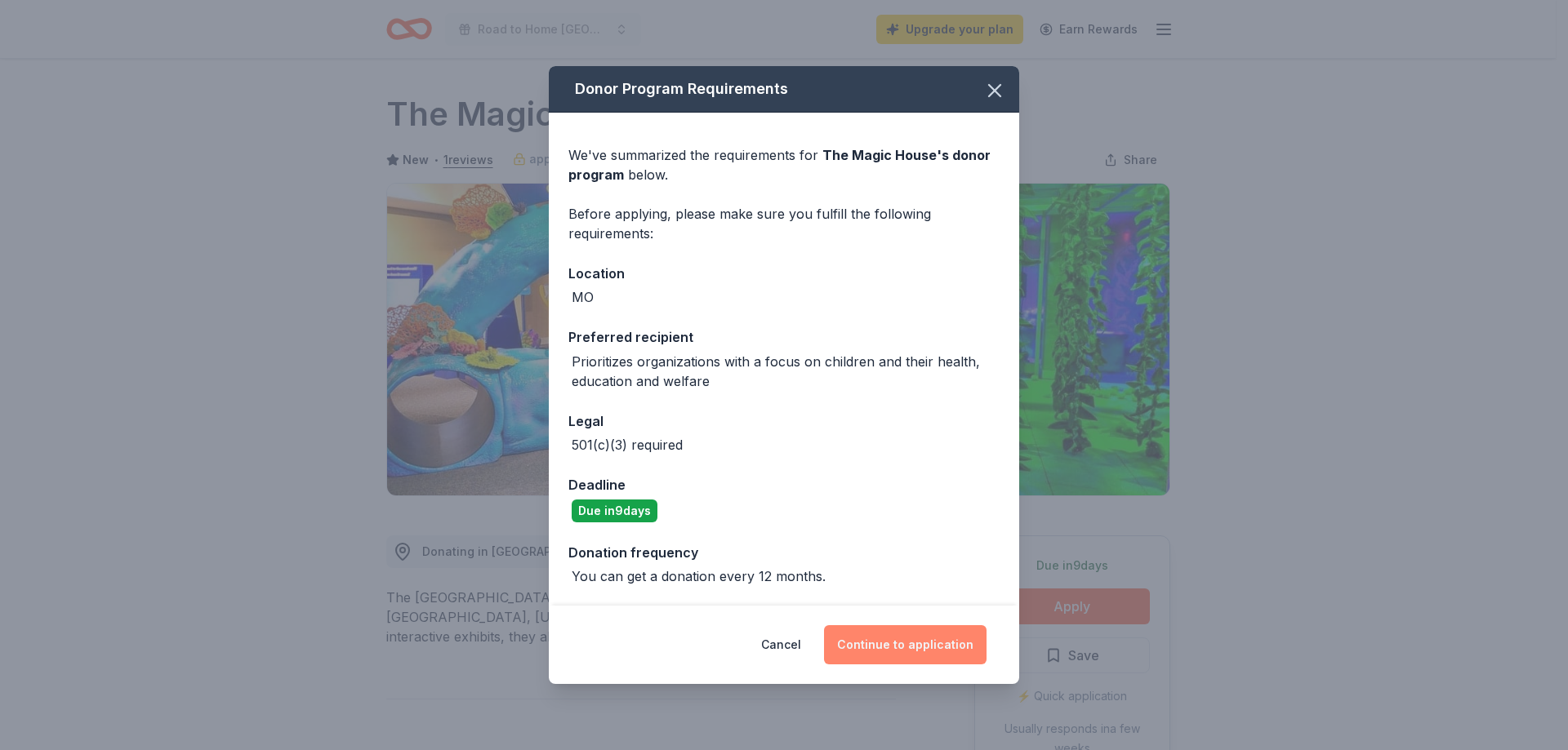
click at [898, 648] on button "Continue to application" at bounding box center [905, 644] width 162 height 39
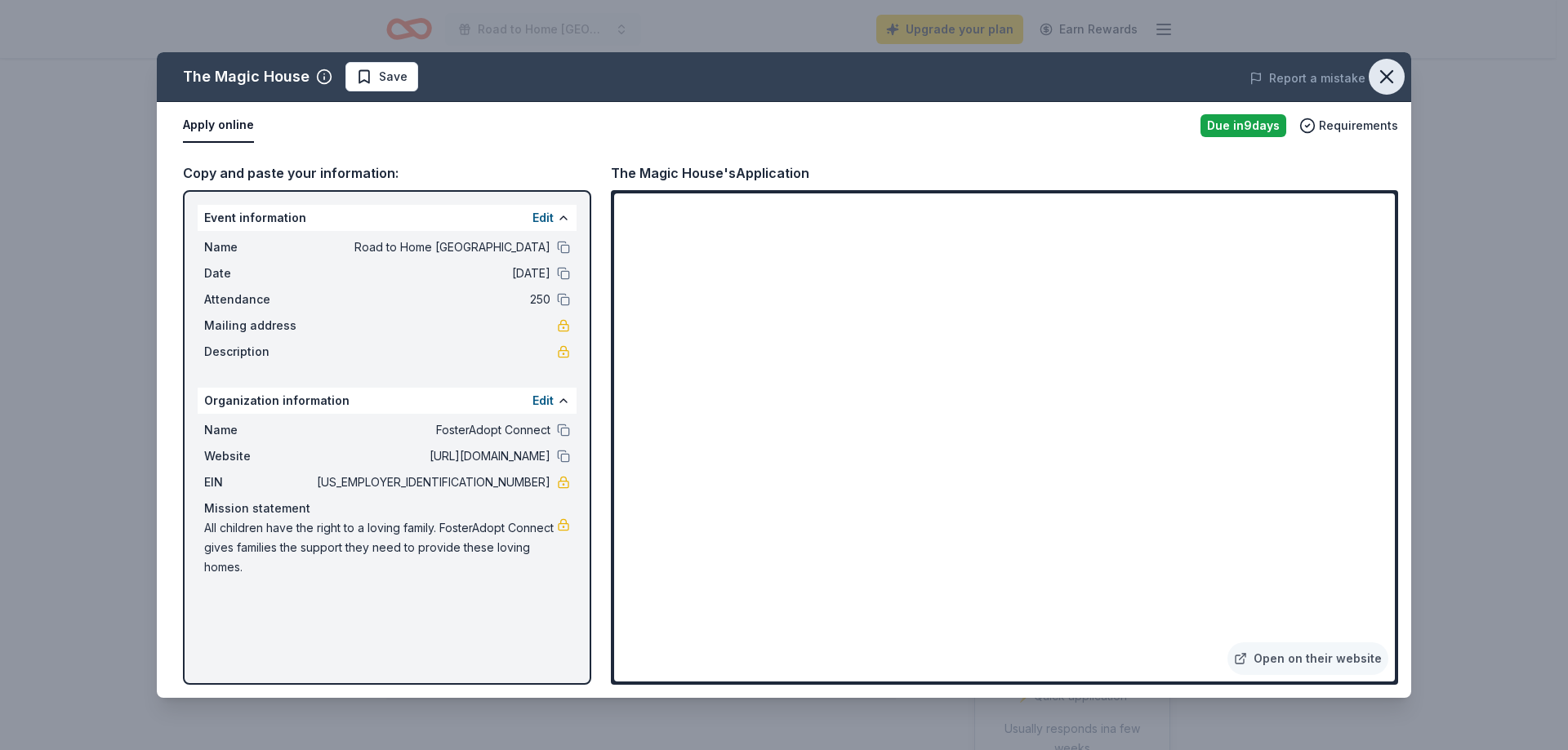
click at [1387, 76] on icon "button" at bounding box center [1386, 76] width 11 height 11
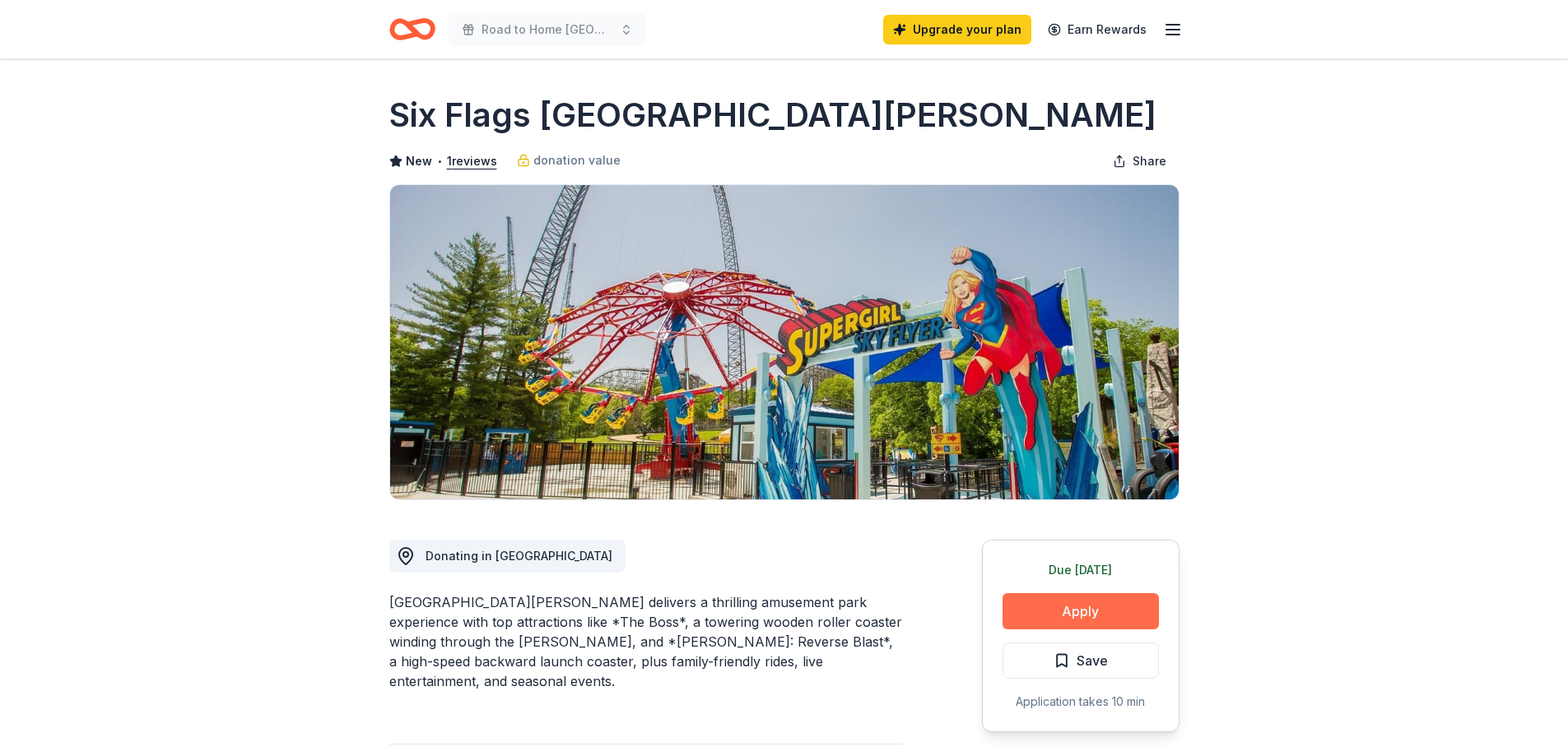
click at [1103, 606] on button "Apply" at bounding box center [1081, 611] width 157 height 36
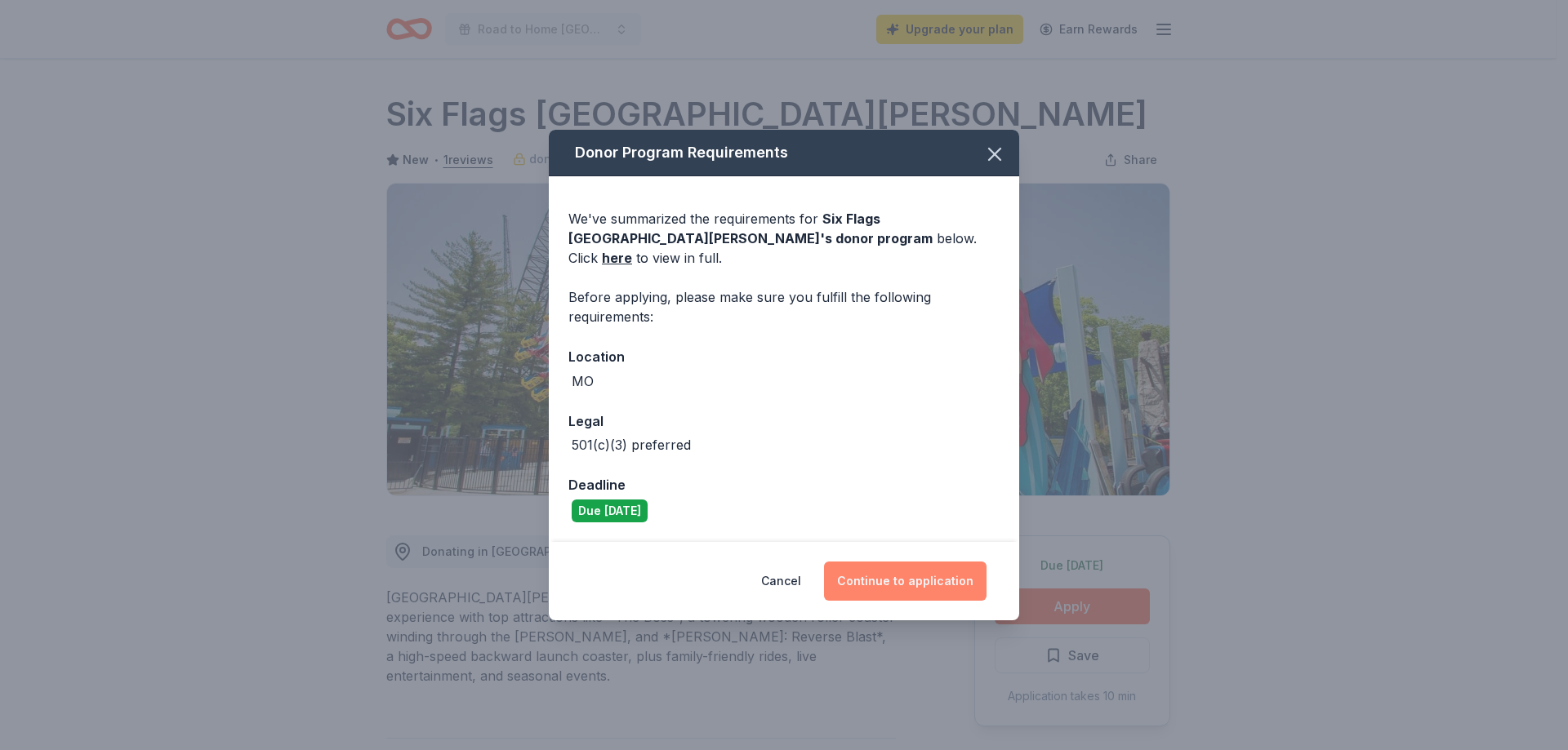
click at [893, 571] on button "Continue to application" at bounding box center [905, 581] width 162 height 39
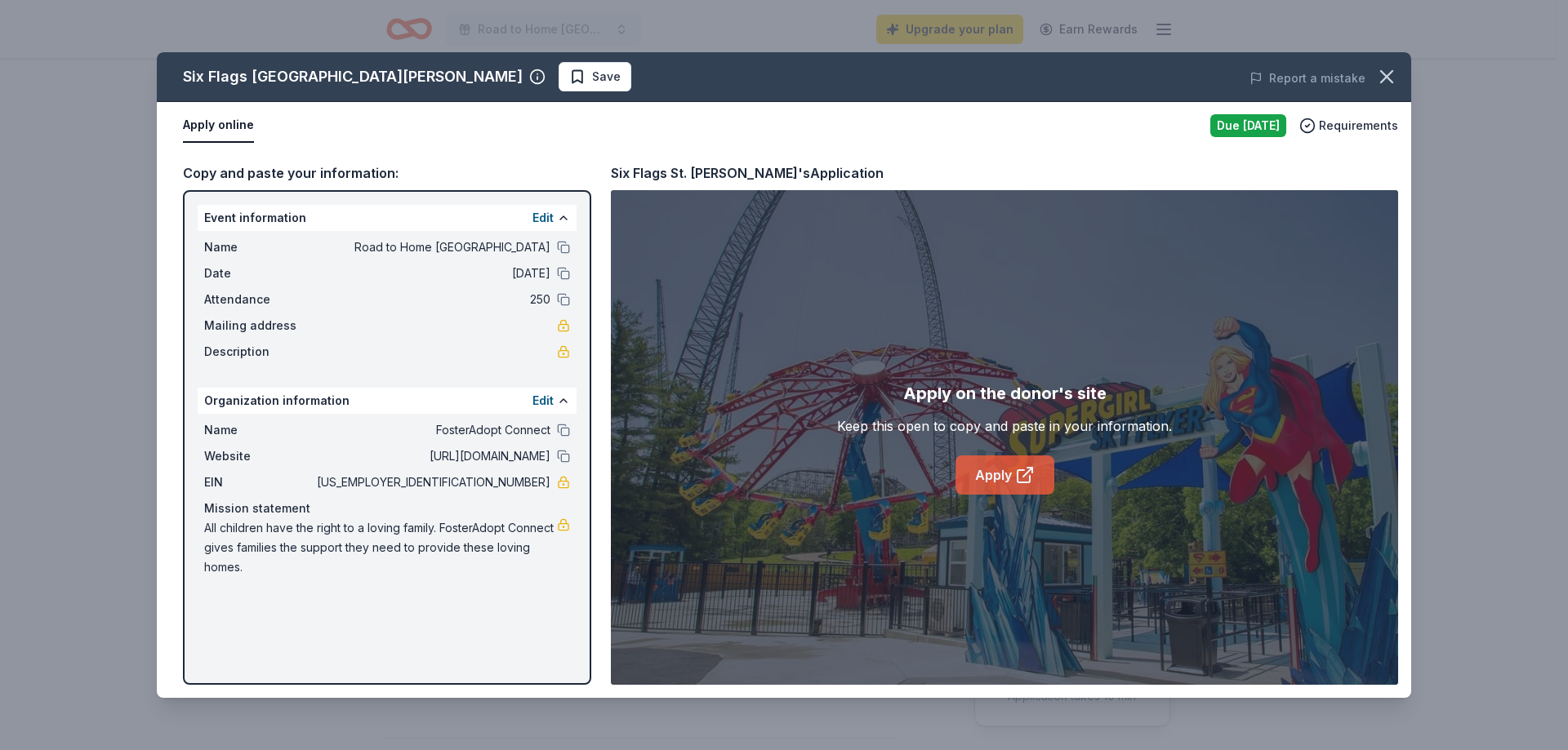
click at [988, 470] on link "Apply" at bounding box center [1005, 475] width 99 height 39
click at [1391, 72] on icon "button" at bounding box center [1386, 76] width 11 height 11
